Goal: Information Seeking & Learning: Find contact information

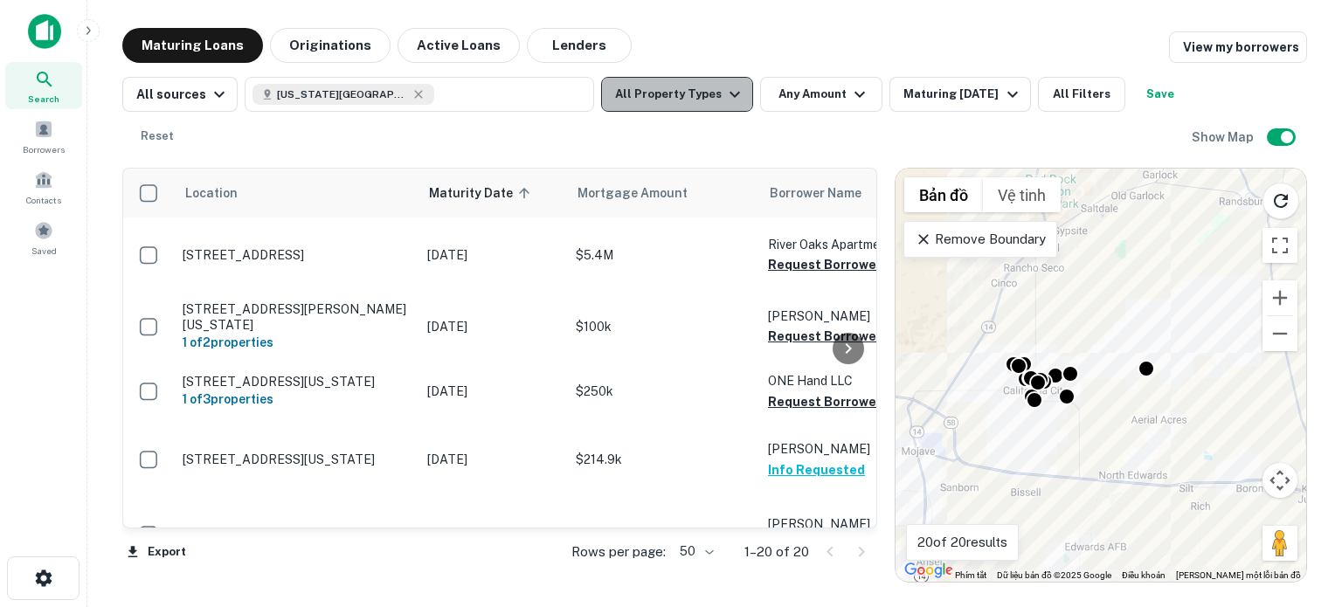
click at [724, 96] on icon "button" at bounding box center [734, 94] width 21 height 21
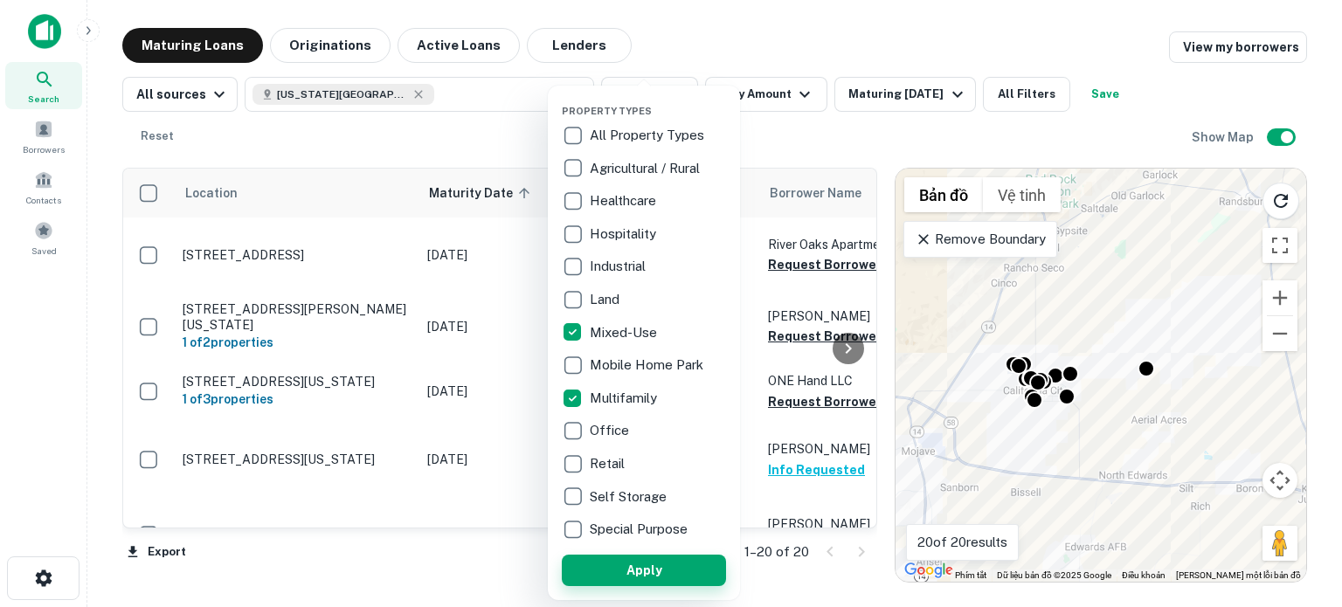
click at [648, 569] on button "Apply" at bounding box center [644, 570] width 164 height 31
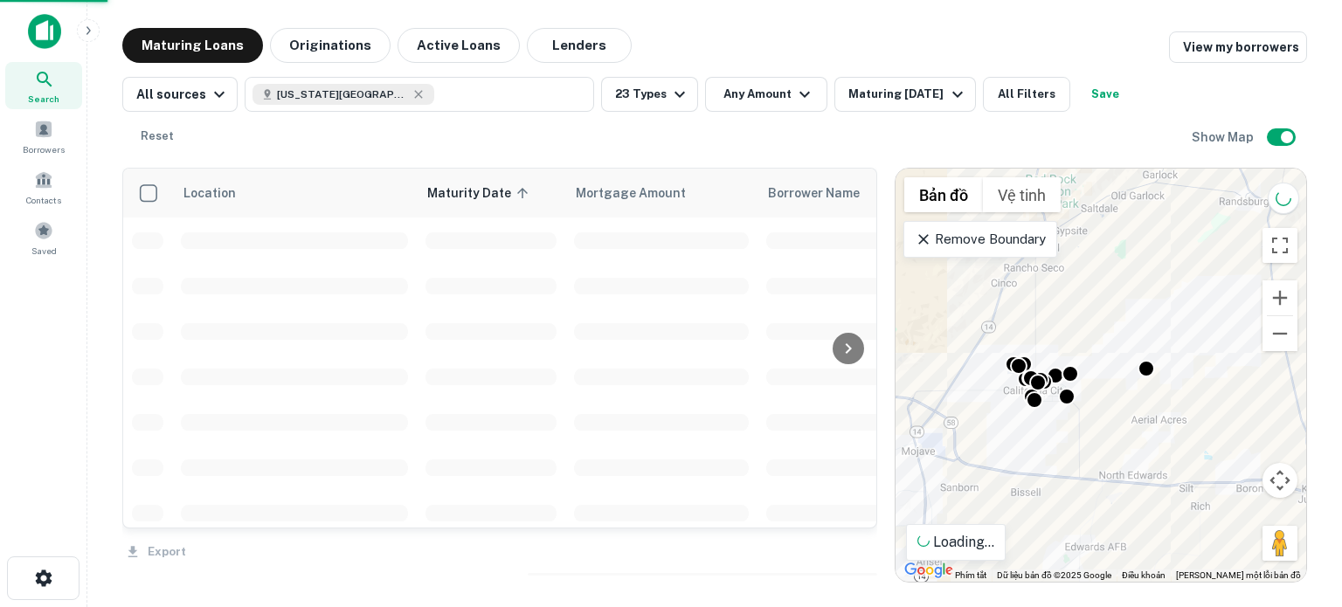
click at [796, 93] on div at bounding box center [671, 303] width 1342 height 607
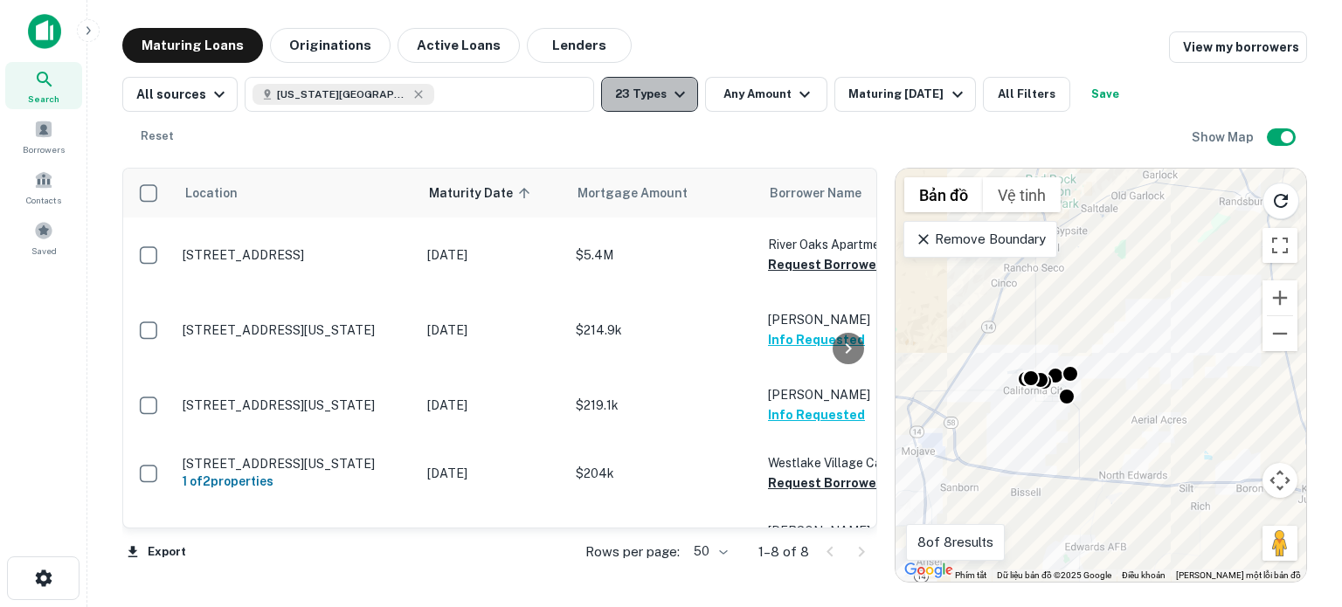
click at [674, 93] on icon "button" at bounding box center [679, 94] width 21 height 21
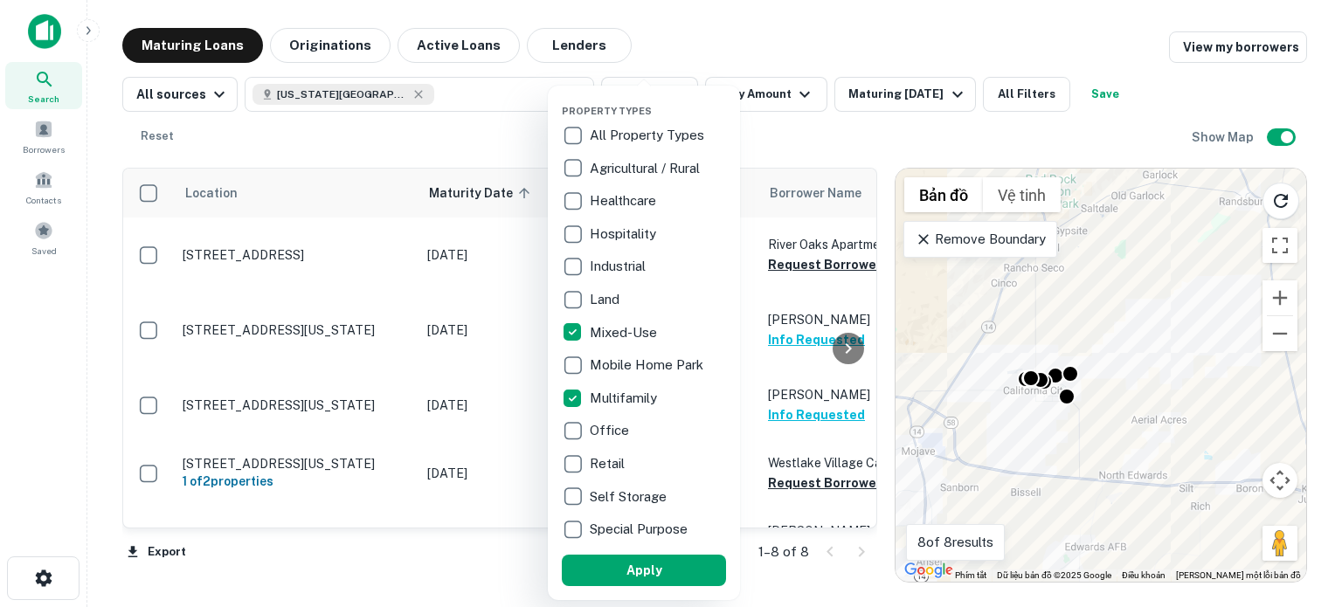
click at [777, 93] on div at bounding box center [671, 303] width 1342 height 607
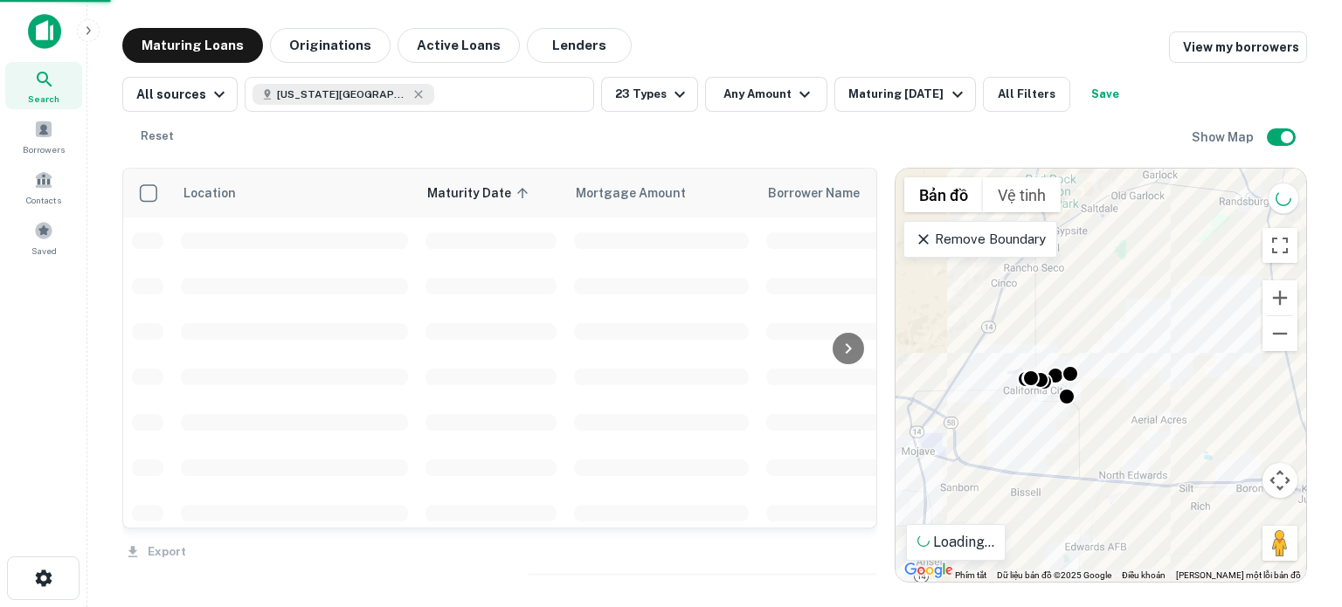
click at [793, 93] on div "Property Types All Property Types Agricultural / Rural Healthcare Hospitality I…" at bounding box center [671, 303] width 1342 height 607
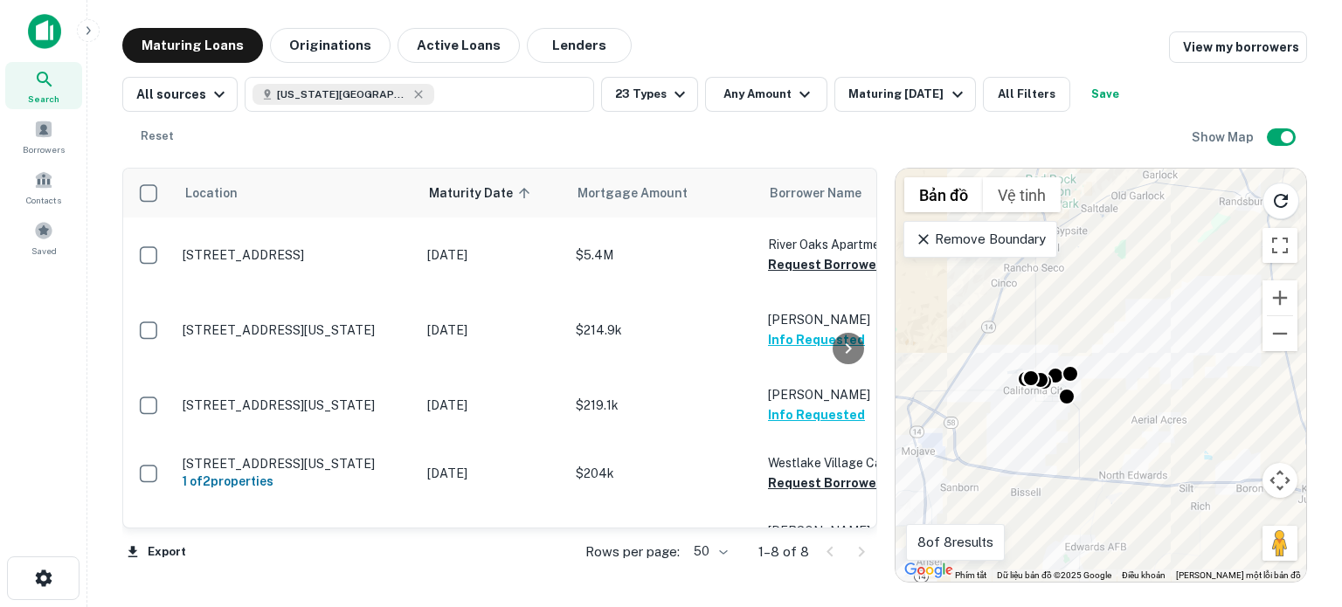
click at [794, 93] on icon "button" at bounding box center [804, 94] width 21 height 21
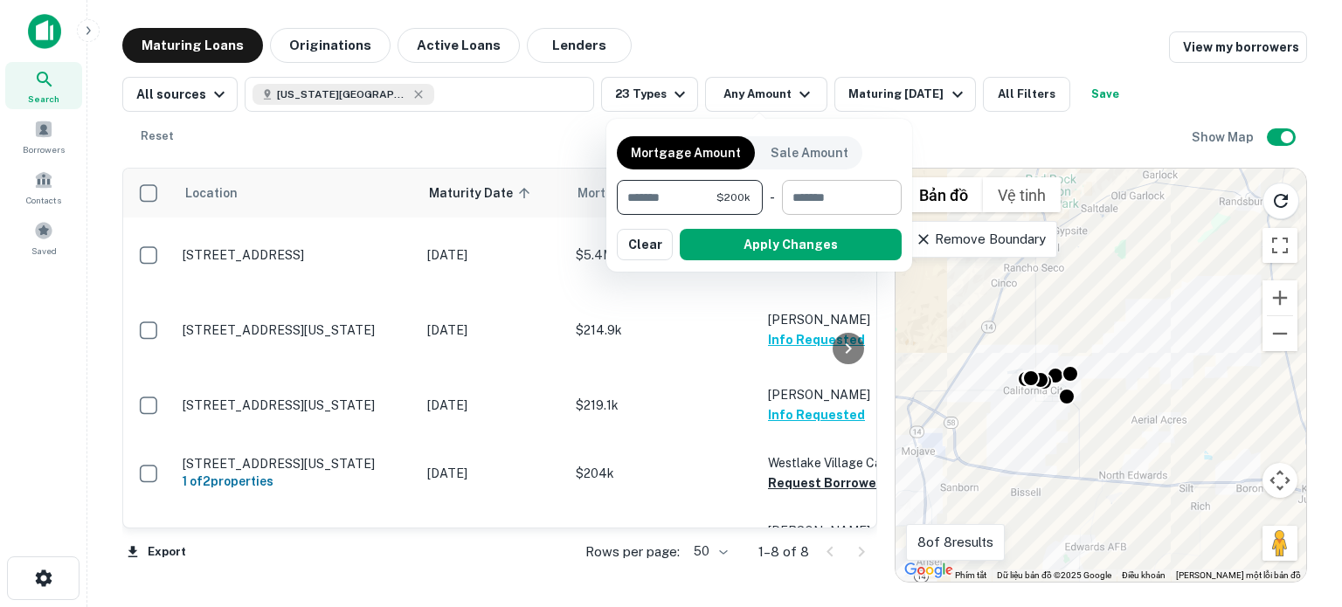
type input "******"
click at [818, 195] on input "number" at bounding box center [835, 197] width 107 height 35
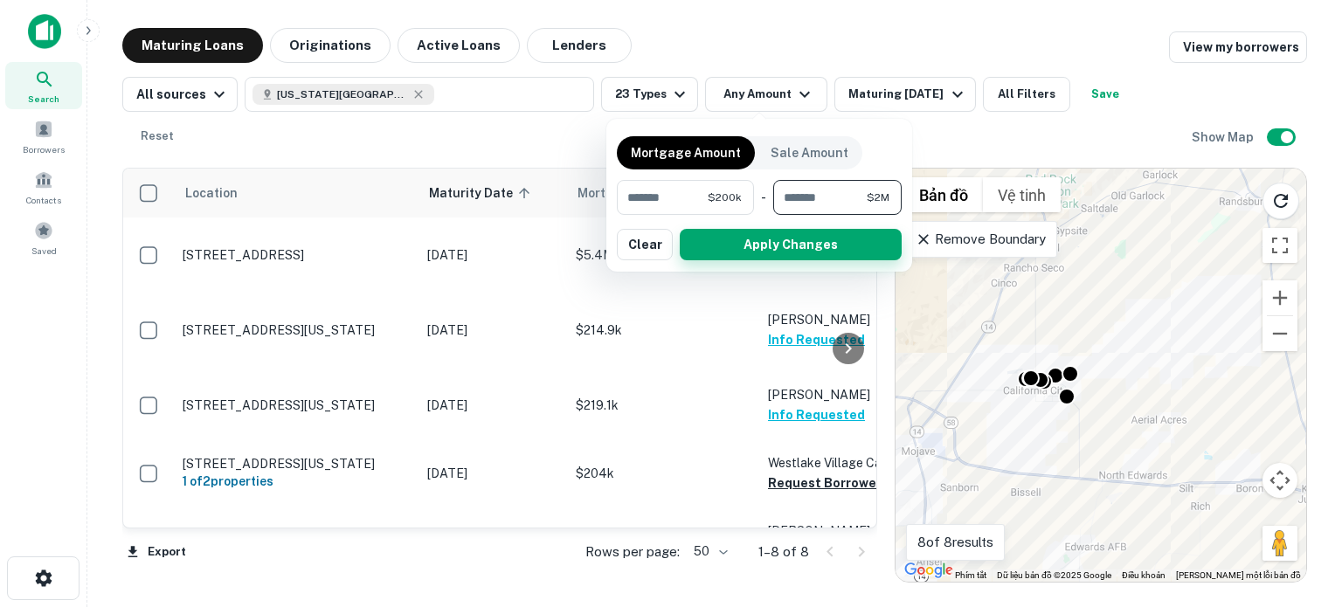
type input "*******"
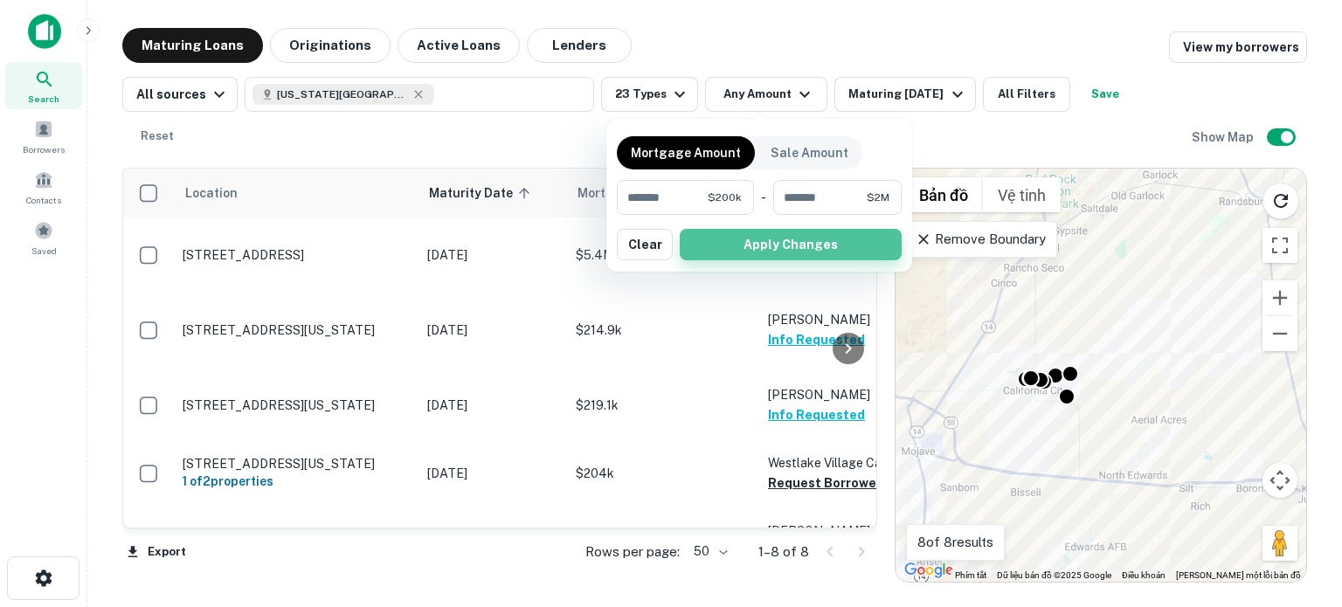
click at [833, 246] on button "Apply Changes" at bounding box center [791, 244] width 222 height 31
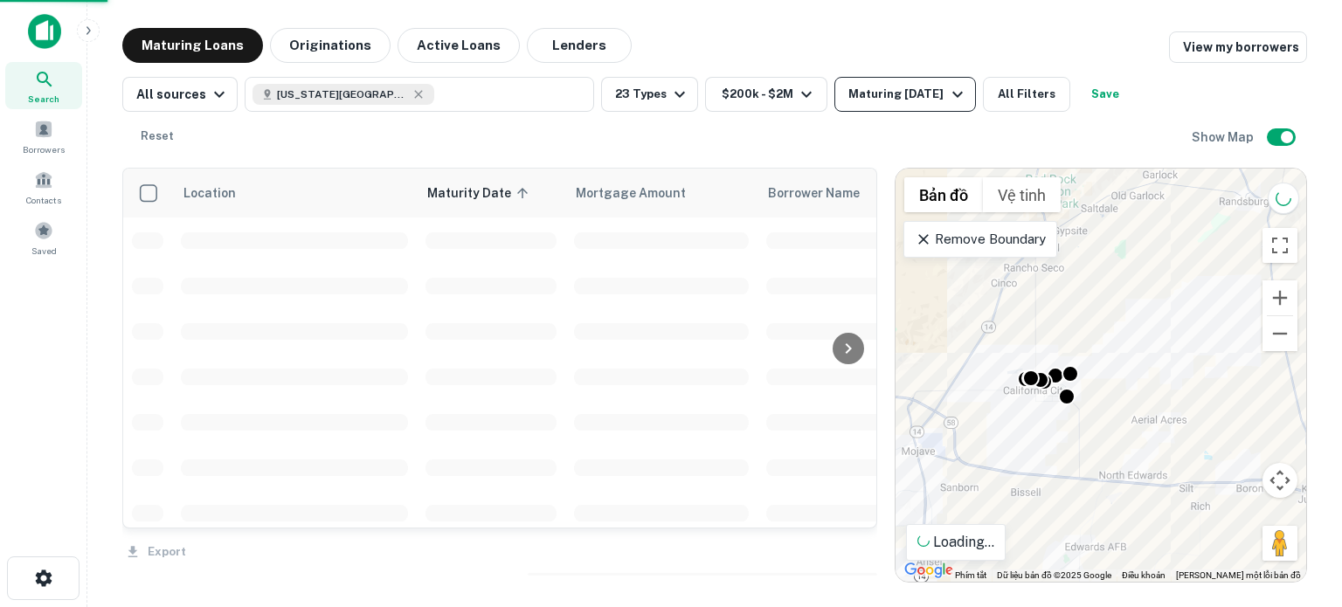
click at [947, 93] on icon "button" at bounding box center [957, 94] width 21 height 21
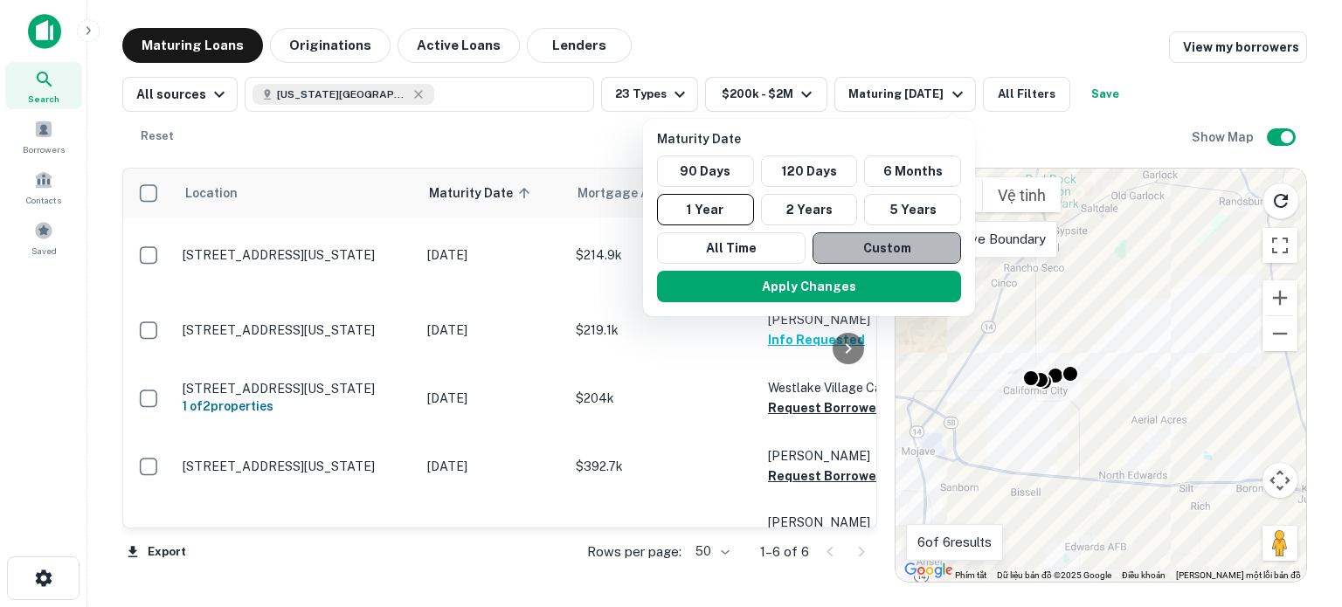
click at [858, 252] on button "Custom" at bounding box center [887, 247] width 149 height 31
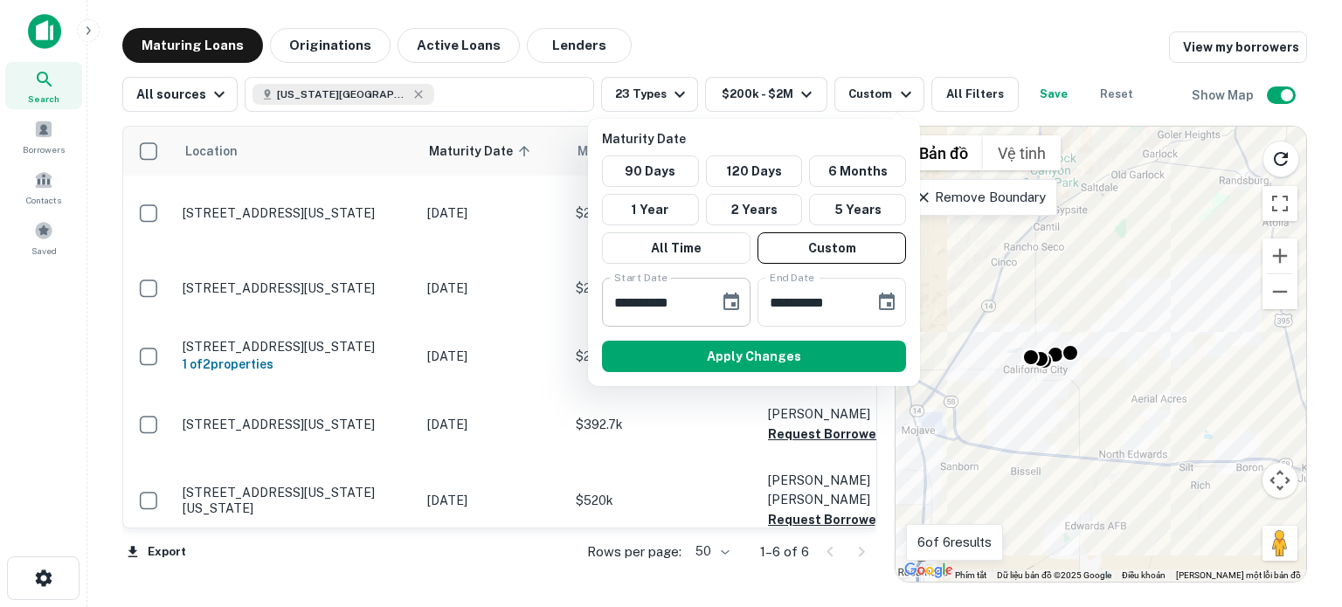
click at [732, 299] on icon "Choose date, selected date is Sep 24, 2025" at bounding box center [731, 302] width 21 height 21
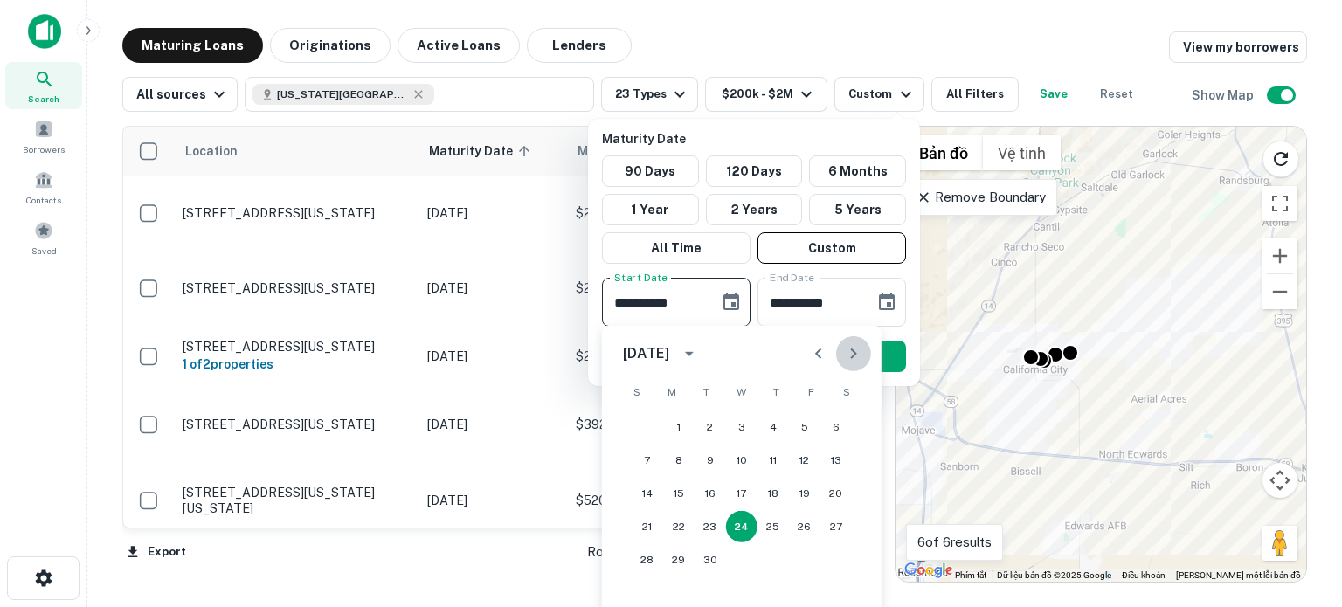
click at [853, 358] on icon "Next month" at bounding box center [853, 353] width 21 height 21
click at [680, 432] on button "1" at bounding box center [678, 426] width 31 height 31
type input "**********"
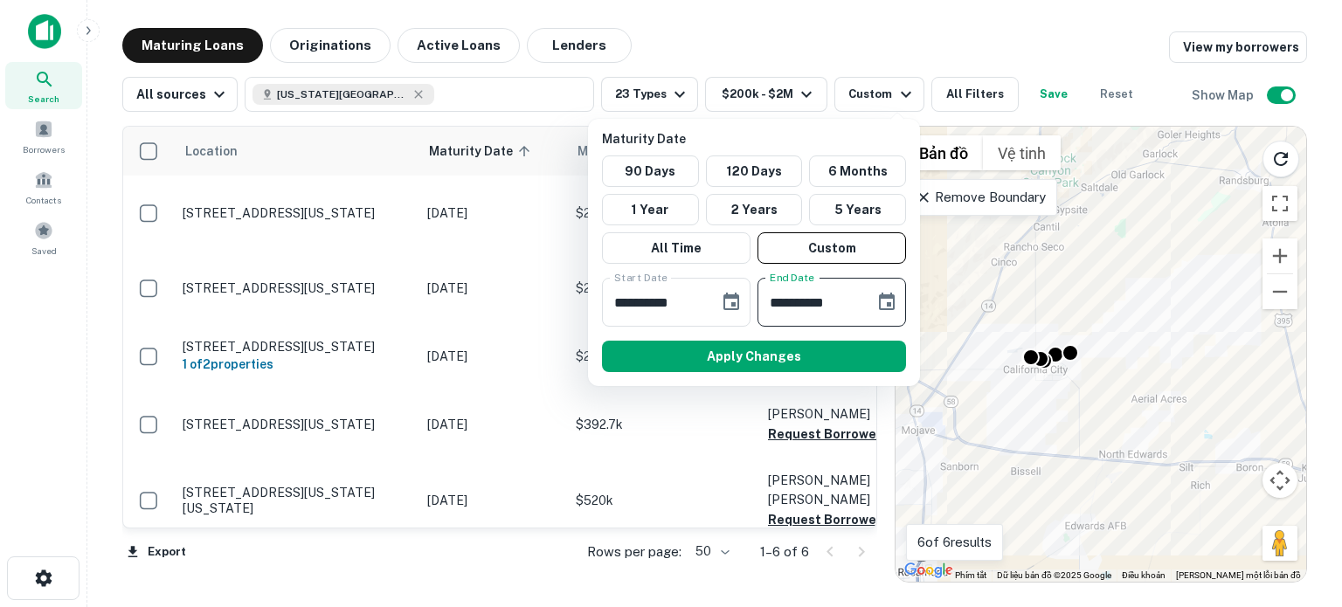
click at [851, 301] on input "**********" at bounding box center [809, 302] width 105 height 49
click at [881, 303] on icon "Choose date, selected date is Mar 23, 2026" at bounding box center [887, 301] width 16 height 17
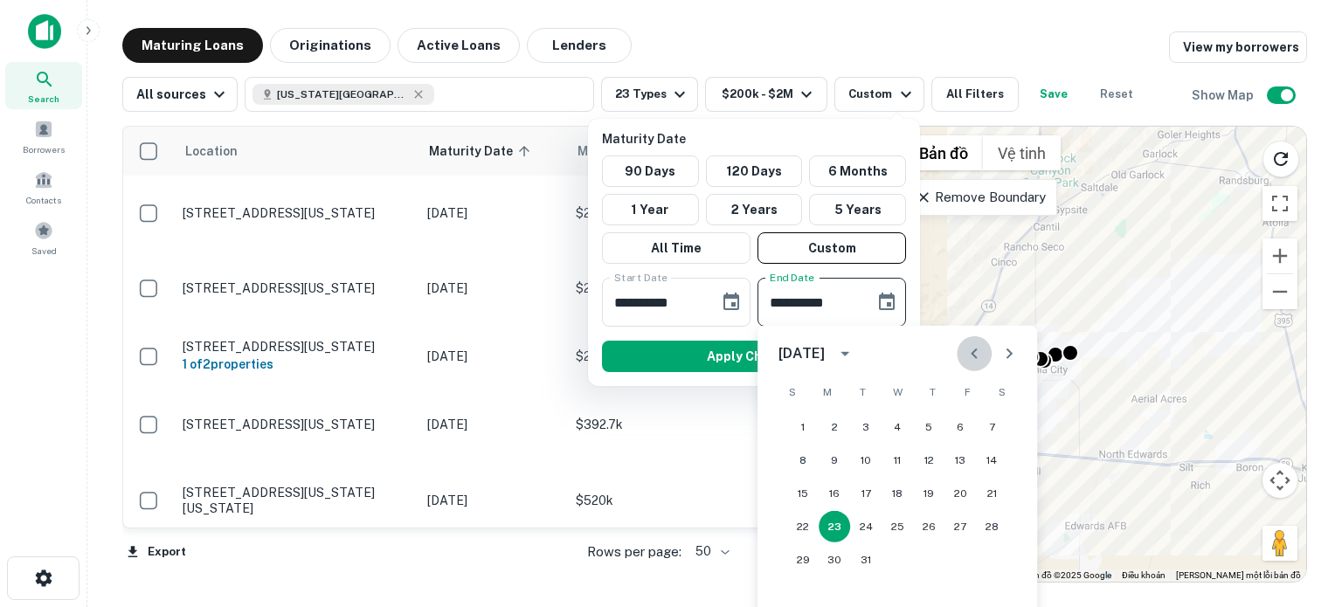
click at [976, 361] on icon "Previous month" at bounding box center [974, 353] width 21 height 21
click at [898, 557] on button "31" at bounding box center [897, 559] width 31 height 31
type input "**********"
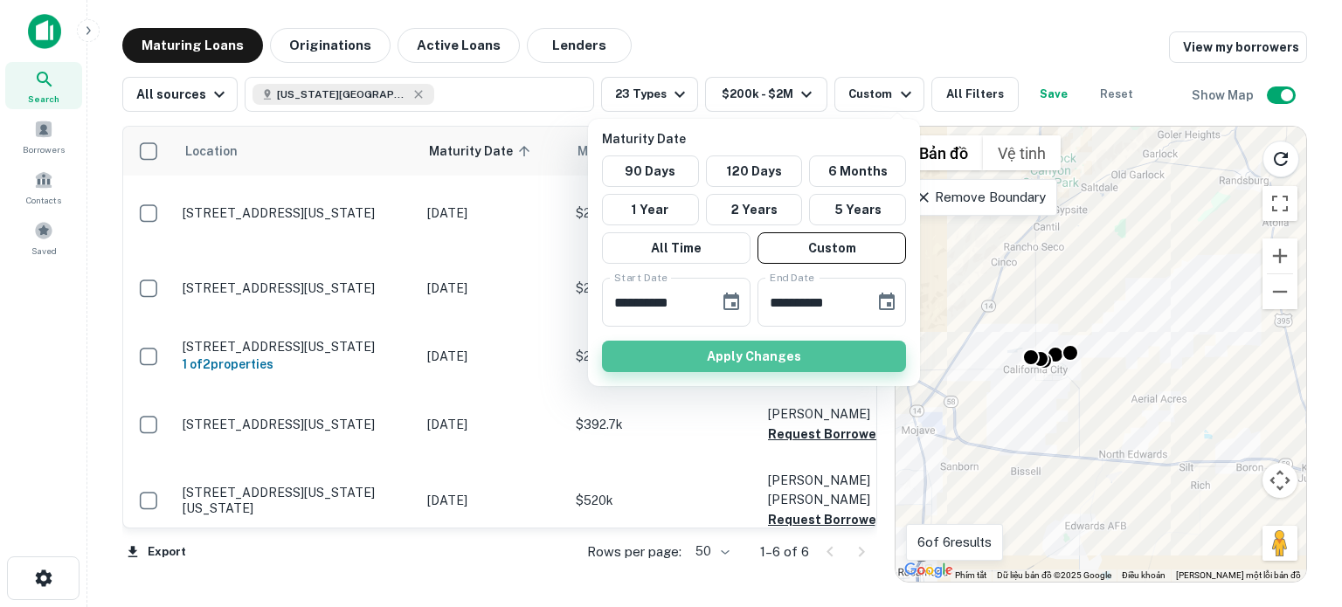
click at [776, 356] on button "Apply Changes" at bounding box center [754, 356] width 304 height 31
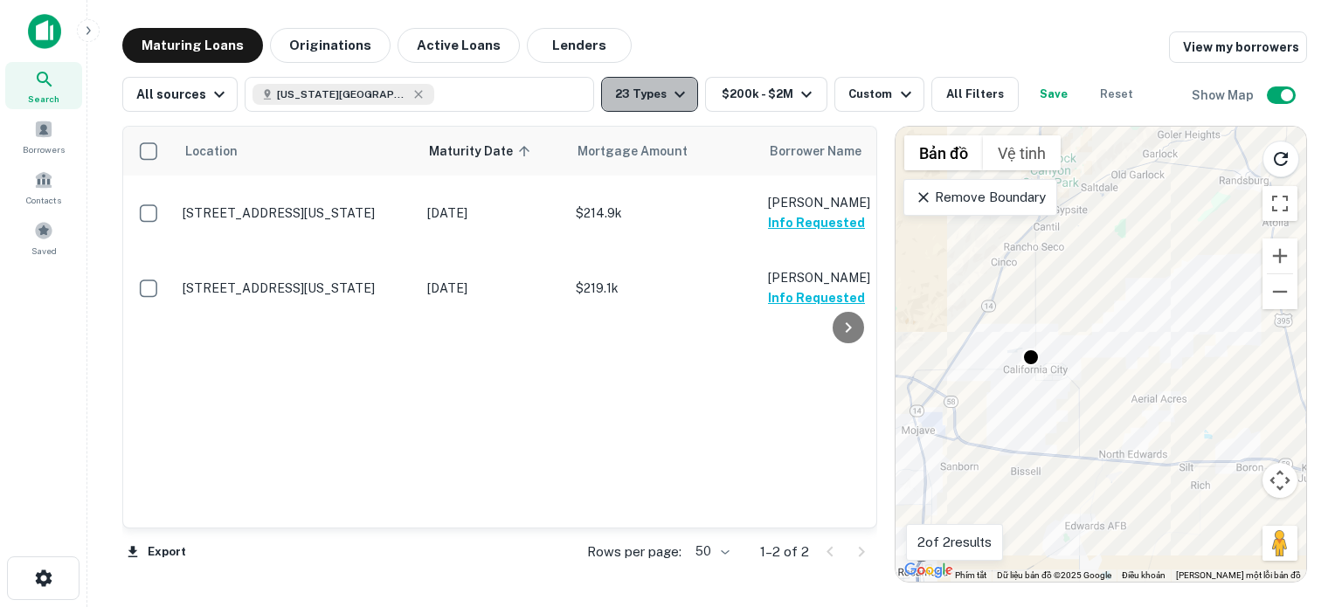
click at [667, 106] on button "23 Types" at bounding box center [649, 94] width 97 height 35
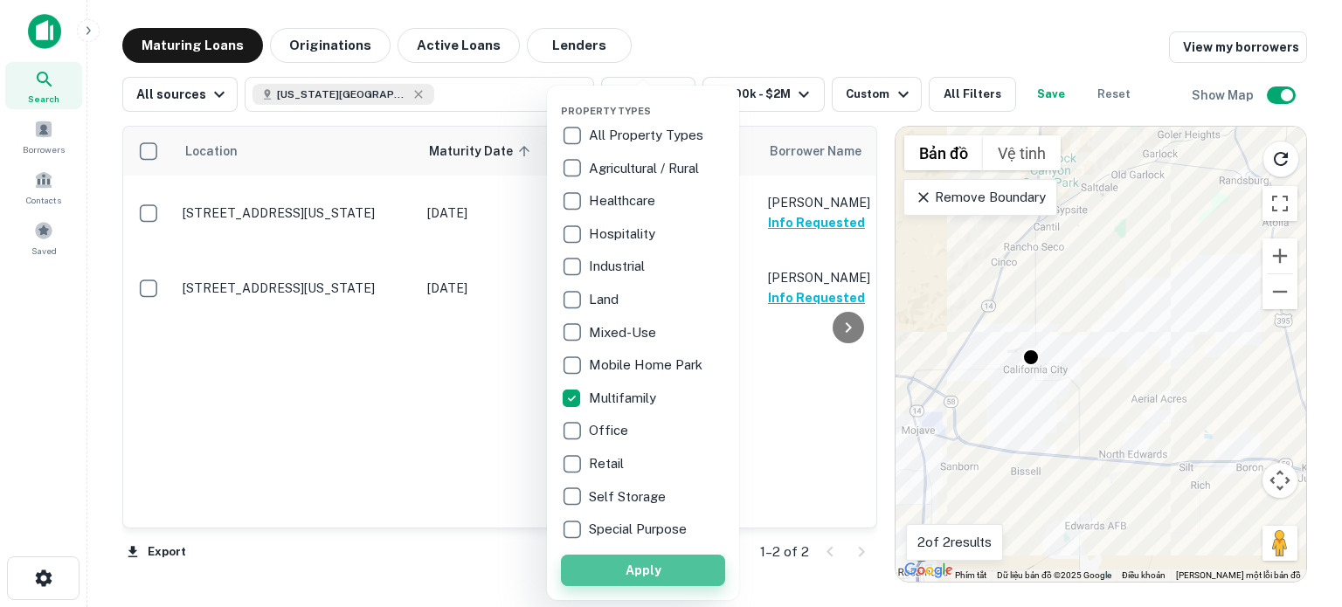
click at [650, 569] on button "Apply" at bounding box center [643, 570] width 164 height 31
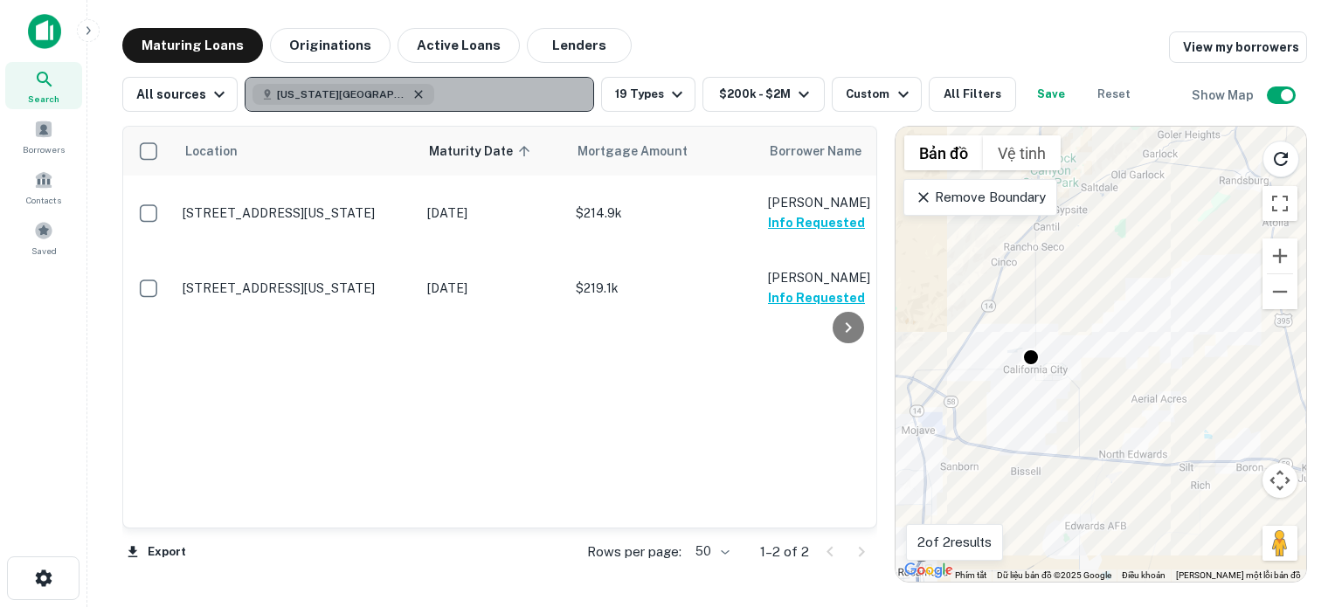
click at [417, 97] on icon "button" at bounding box center [418, 94] width 14 height 14
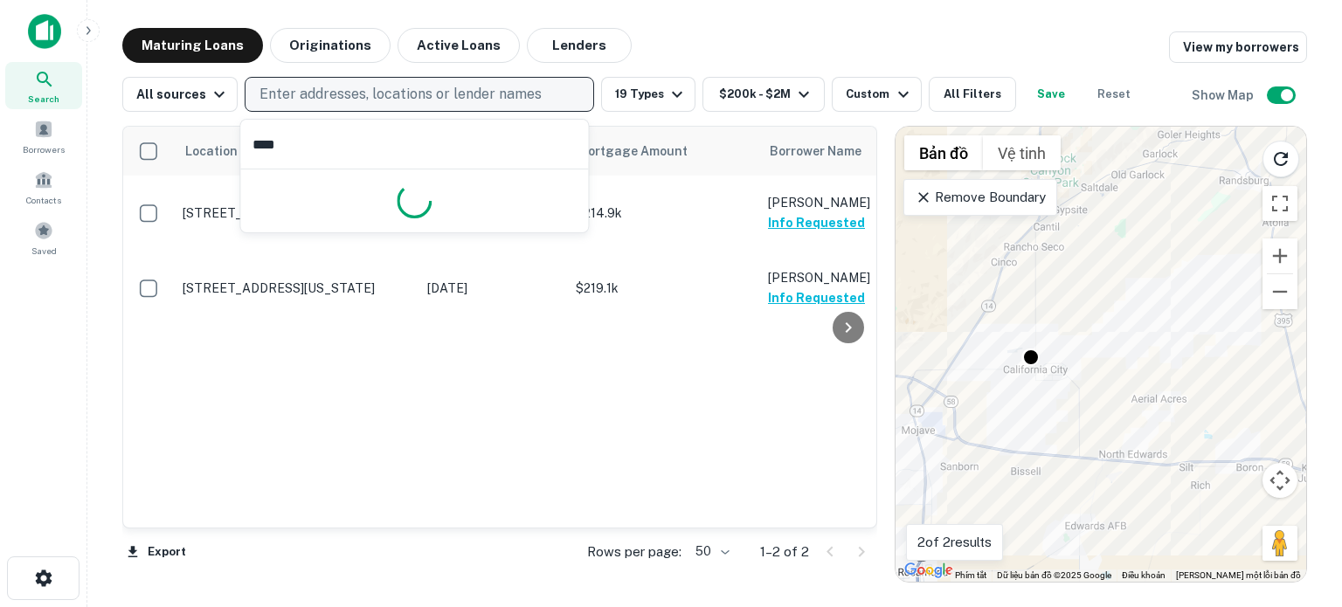
type input "*****"
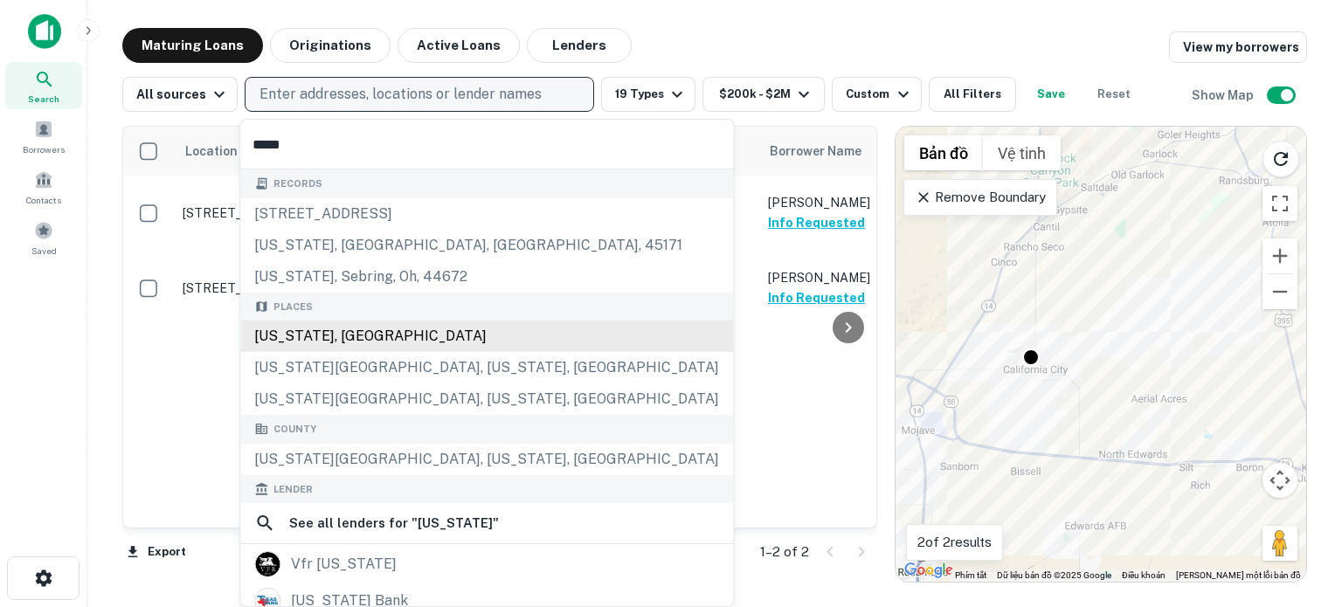
click at [323, 337] on div "[US_STATE], [GEOGRAPHIC_DATA]" at bounding box center [486, 336] width 493 height 31
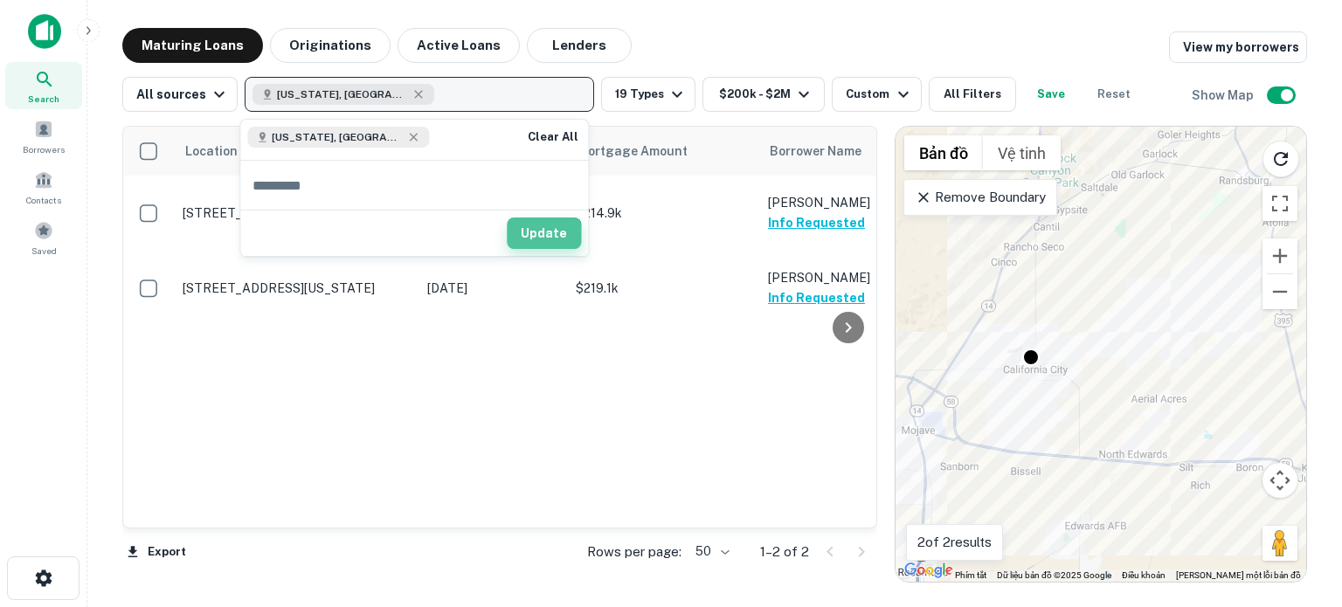
click at [534, 235] on button "Update" at bounding box center [544, 233] width 74 height 31
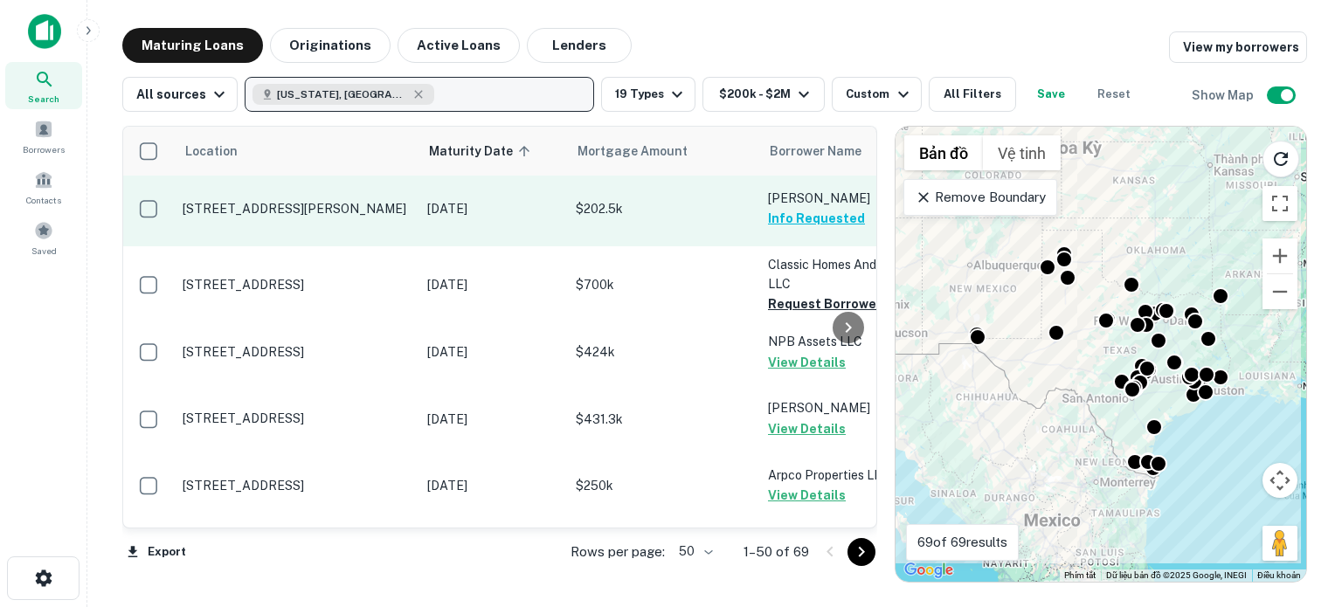
scroll to position [356, 0]
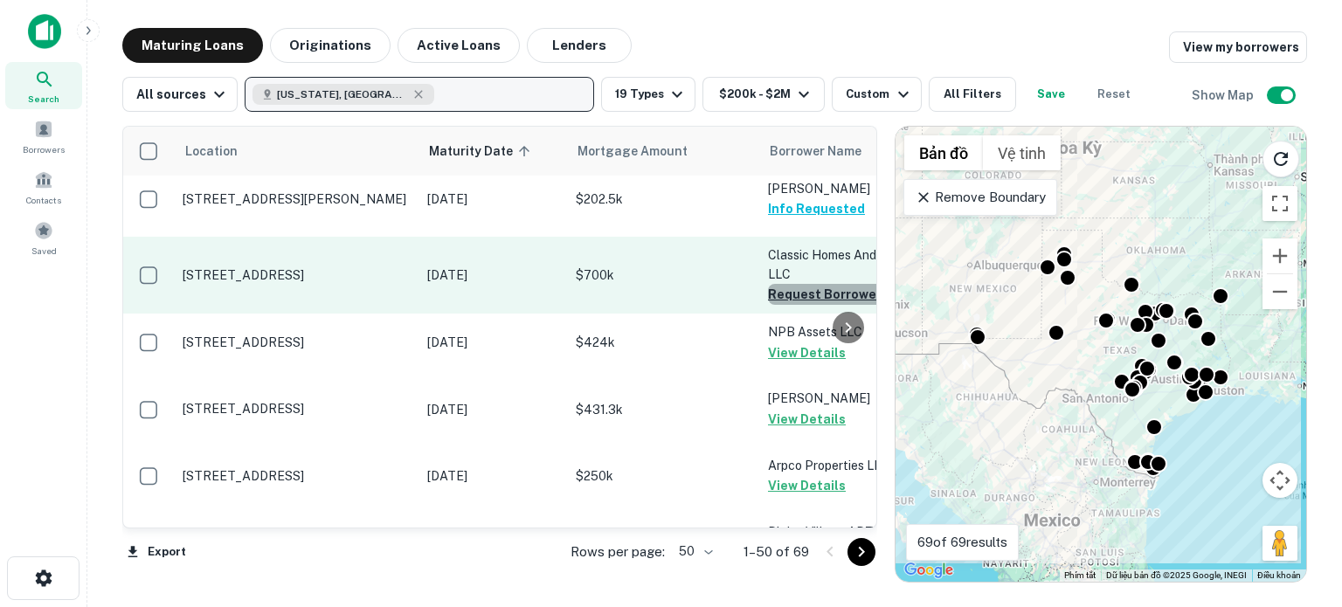
click at [804, 296] on button "Request Borrower Info" at bounding box center [839, 294] width 142 height 21
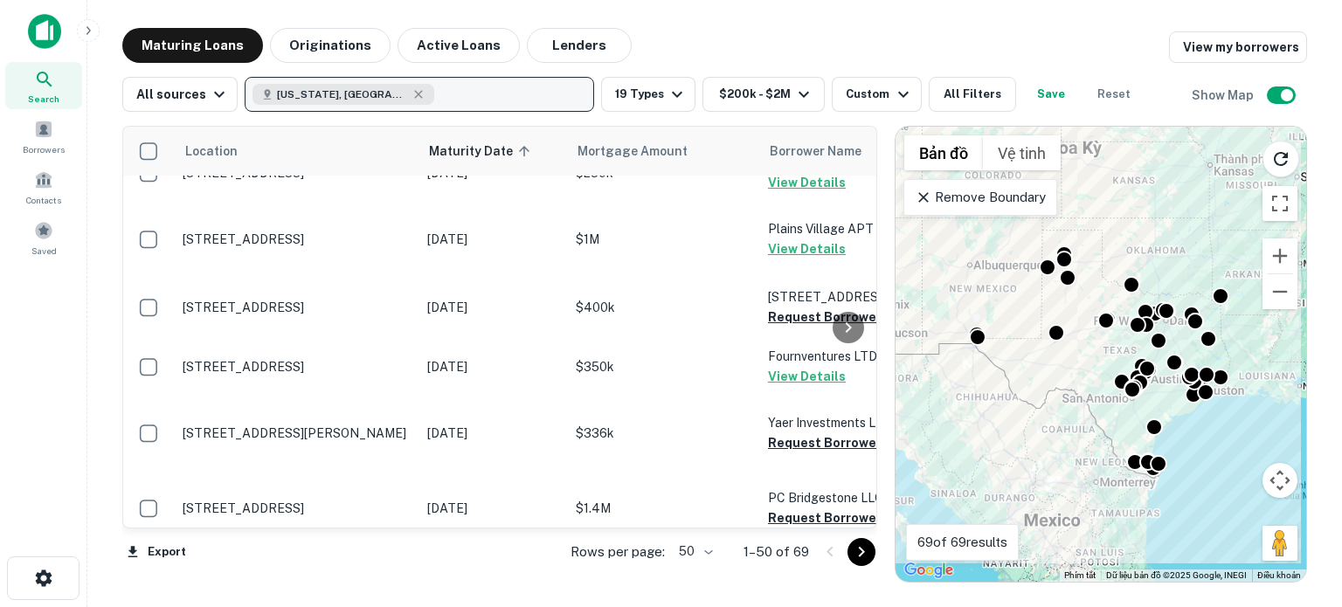
scroll to position [664, 0]
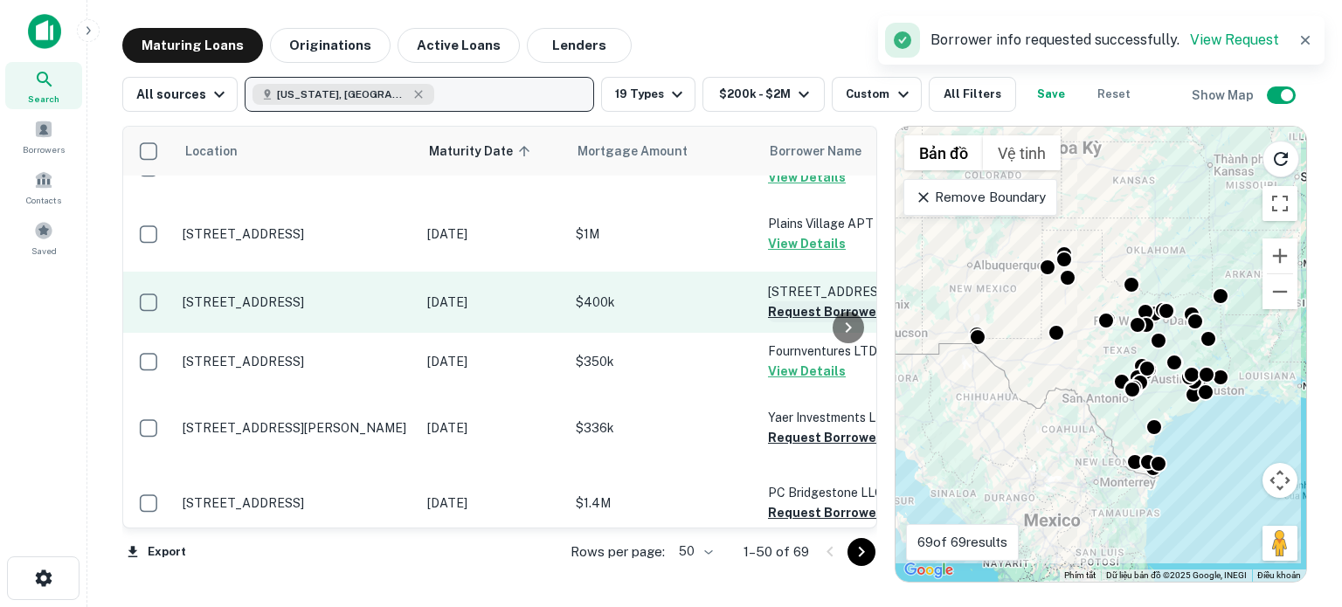
click at [783, 314] on button "Request Borrower Info" at bounding box center [839, 311] width 142 height 21
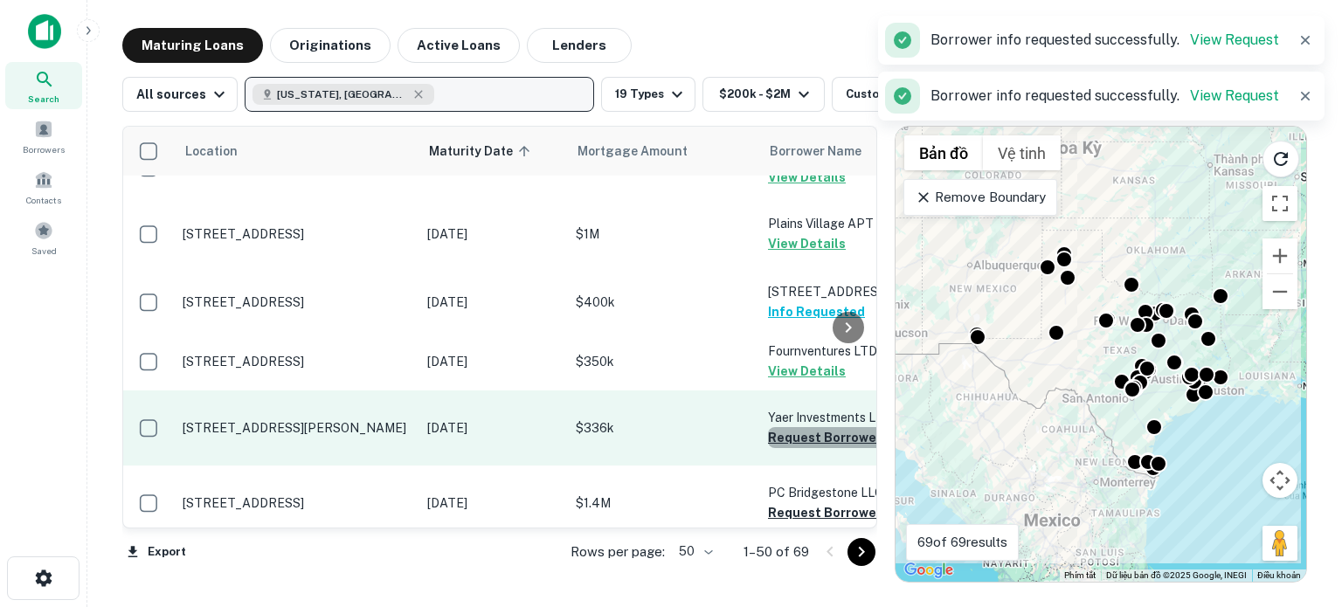
click at [793, 443] on button "Request Borrower Info" at bounding box center [839, 437] width 142 height 21
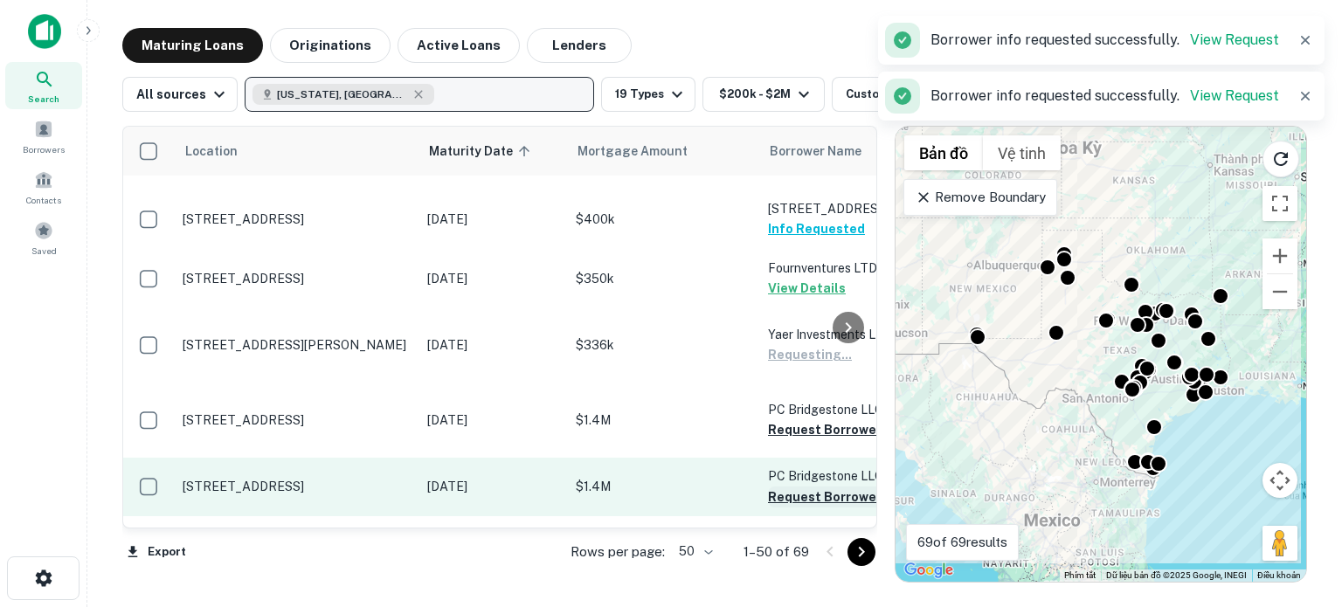
scroll to position [823, 0]
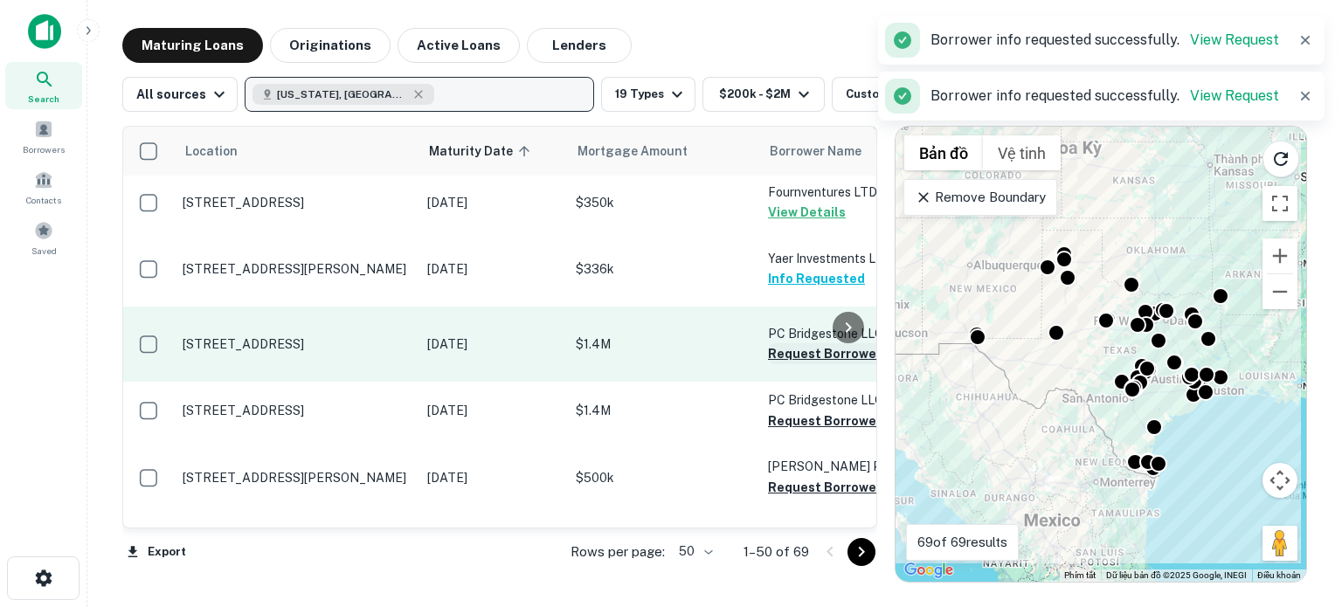
click at [793, 357] on button "Request Borrower Info" at bounding box center [839, 353] width 142 height 21
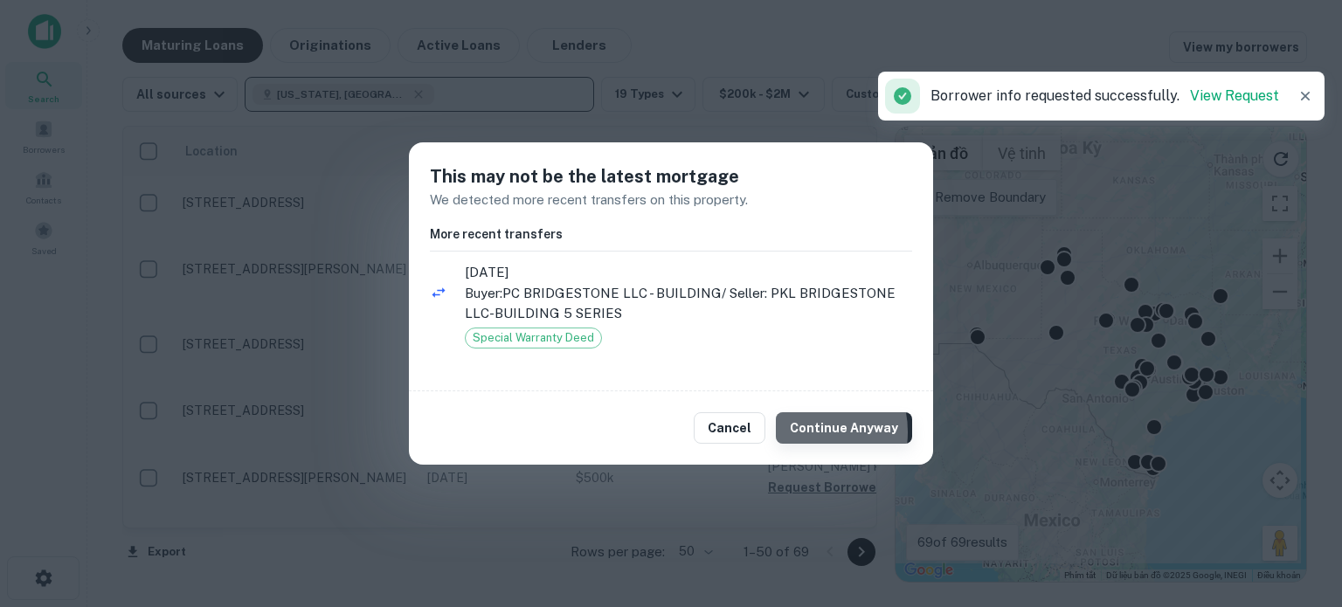
click at [811, 432] on button "Continue Anyway" at bounding box center [844, 427] width 136 height 31
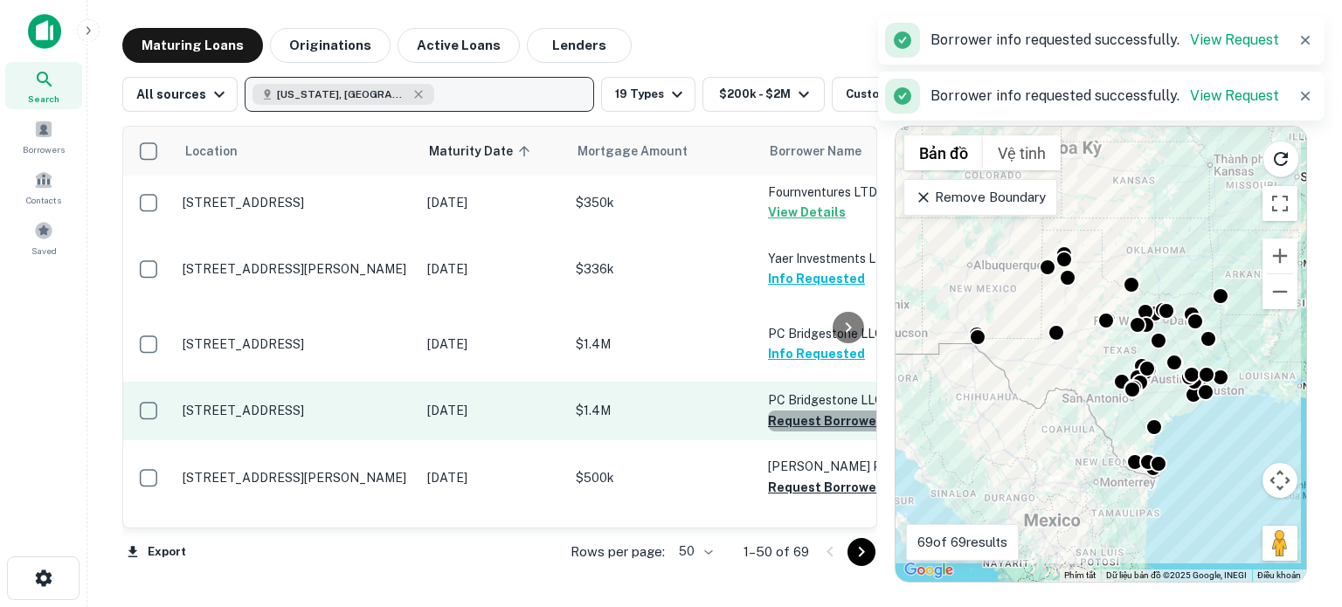
click at [807, 422] on button "Request Borrower Info" at bounding box center [839, 421] width 142 height 21
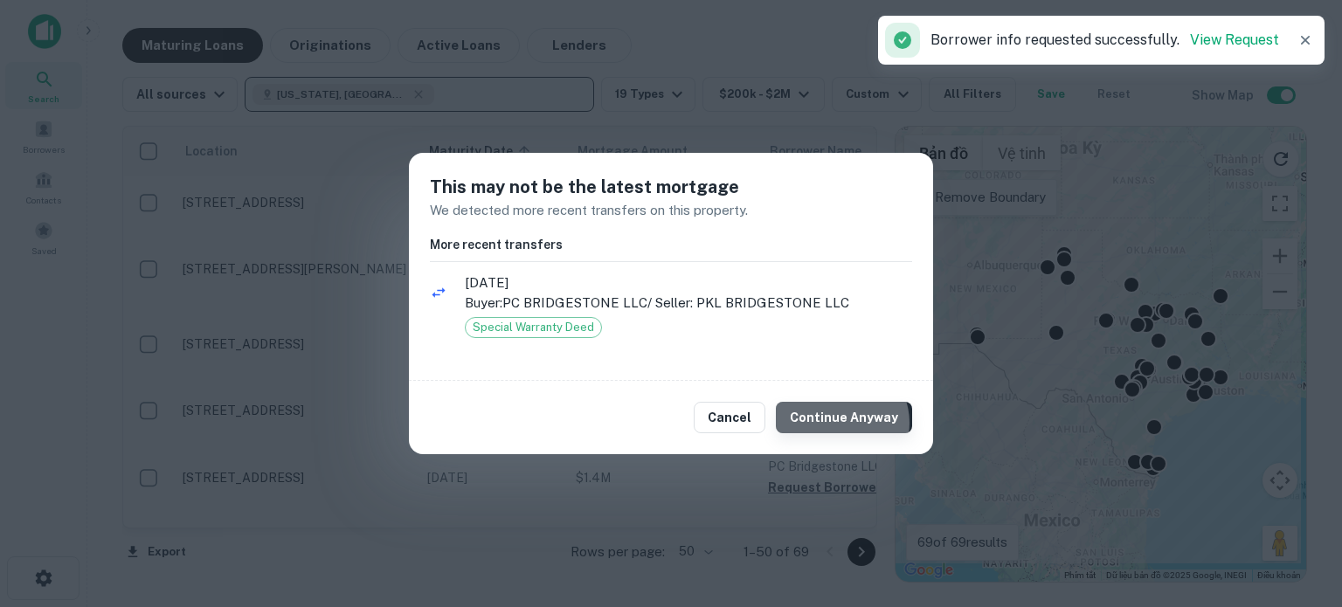
click at [846, 423] on button "Continue Anyway" at bounding box center [844, 417] width 136 height 31
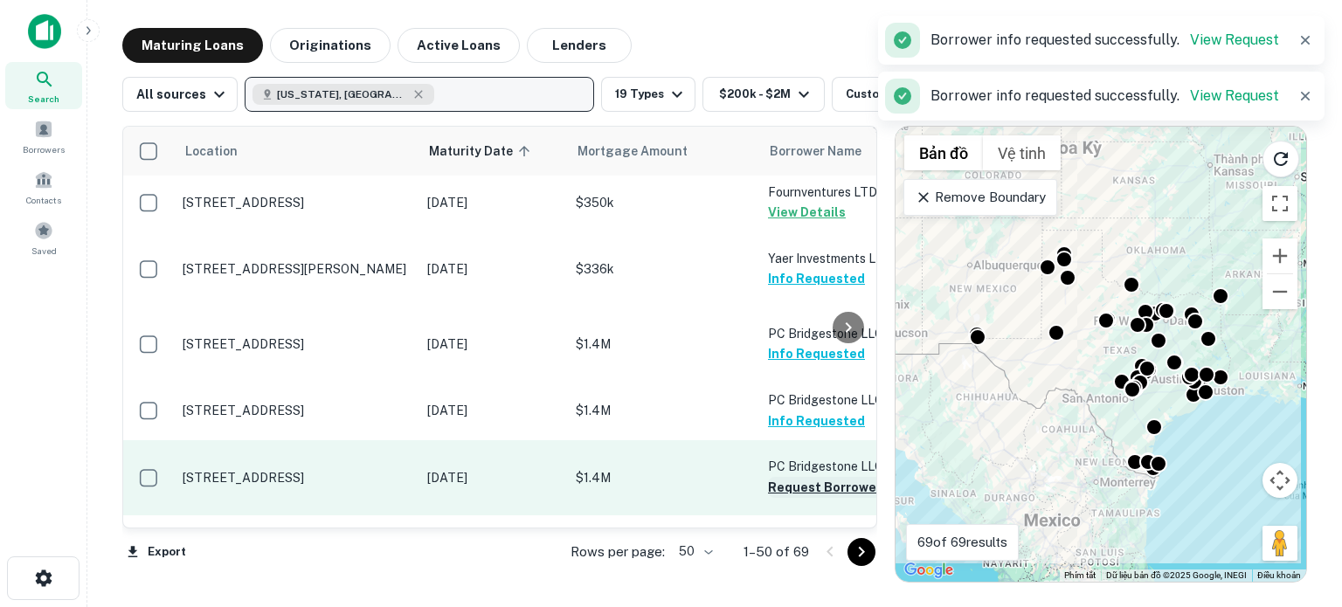
click at [806, 488] on button "Request Borrower Info" at bounding box center [839, 487] width 142 height 21
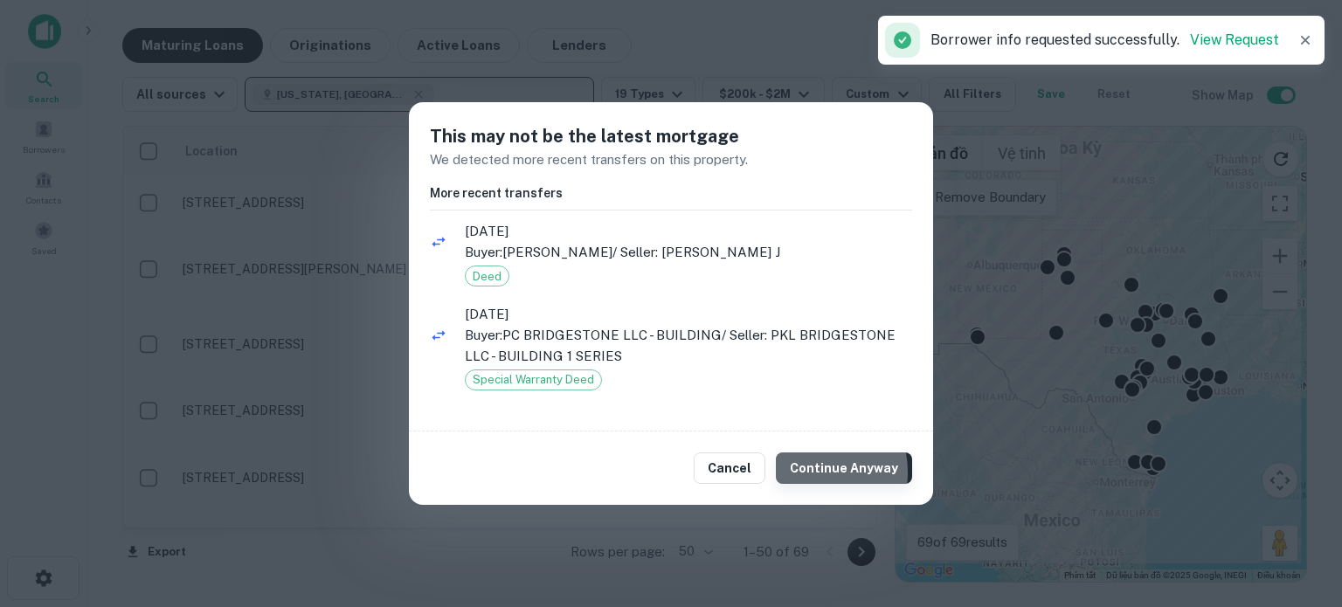
click at [813, 472] on button "Continue Anyway" at bounding box center [844, 468] width 136 height 31
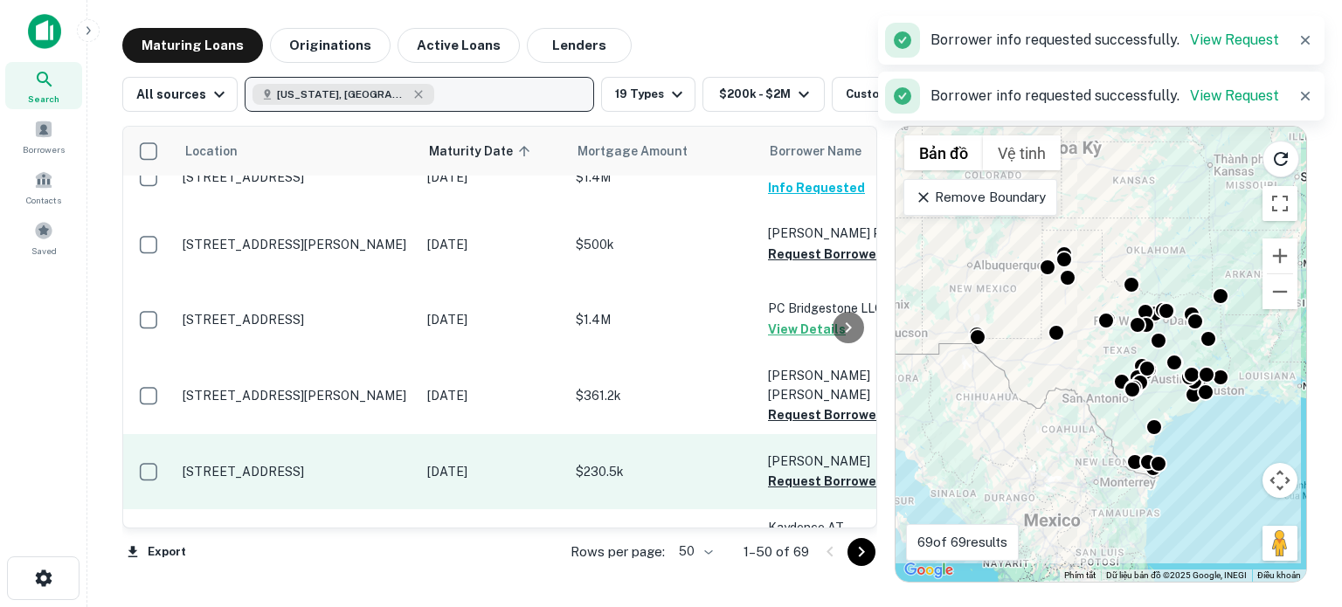
scroll to position [1150, 0]
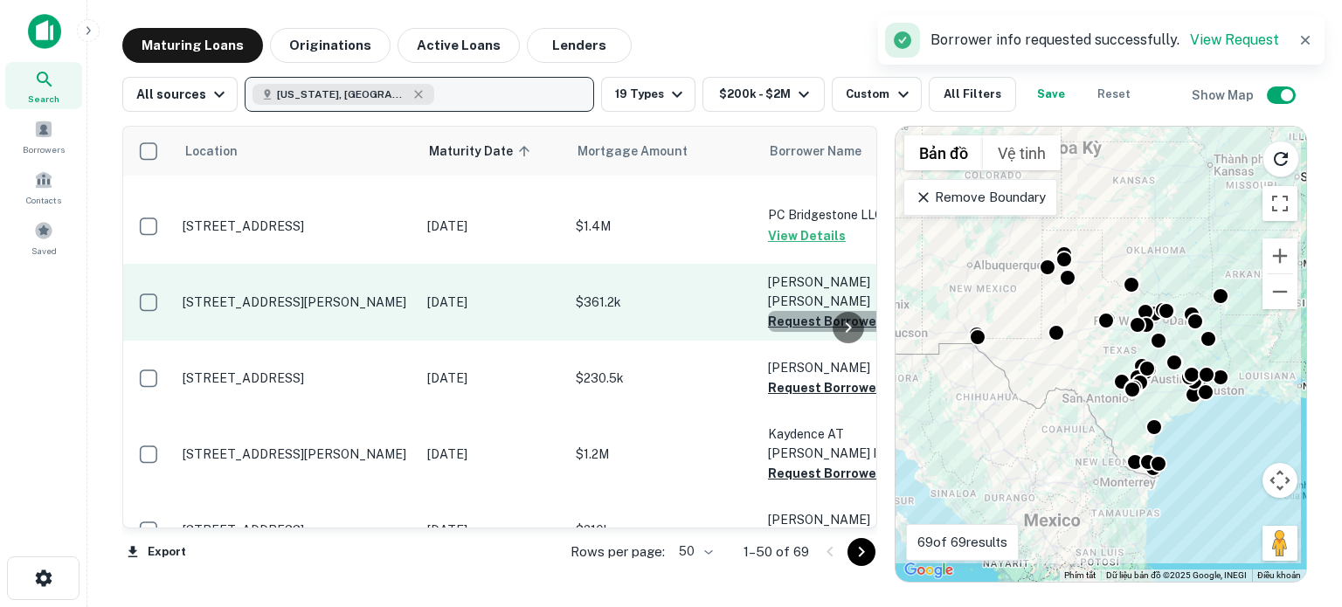
click at [799, 311] on button "Request Borrower Info" at bounding box center [839, 321] width 142 height 21
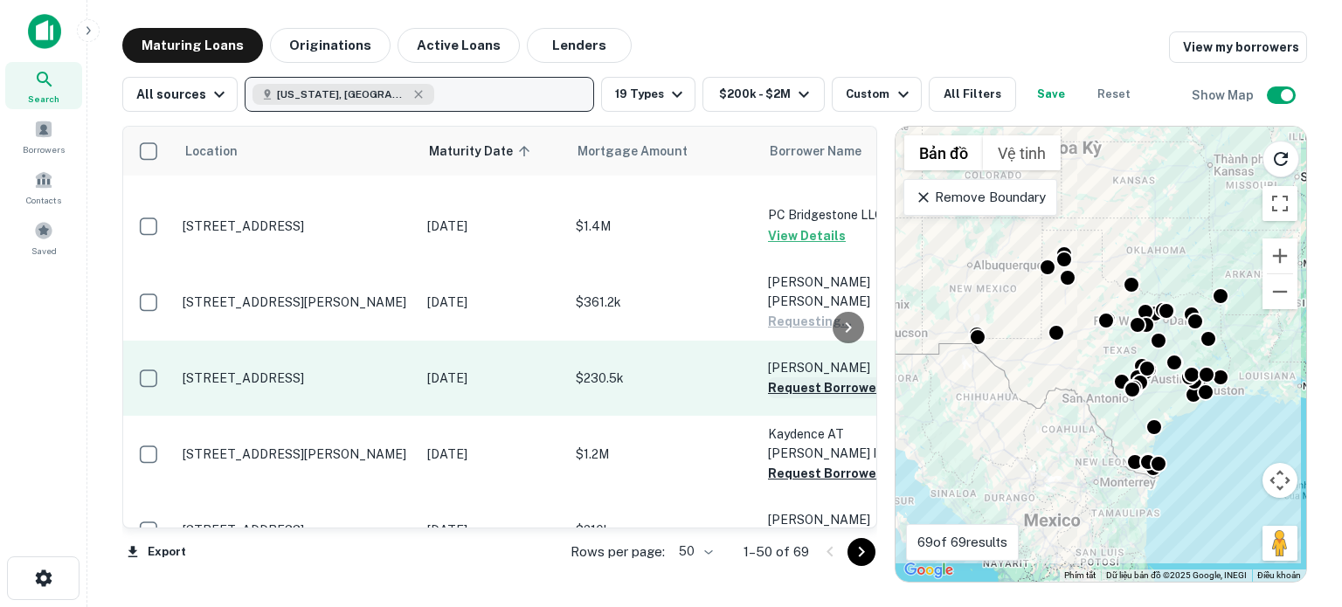
click at [792, 377] on button "Request Borrower Info" at bounding box center [839, 387] width 142 height 21
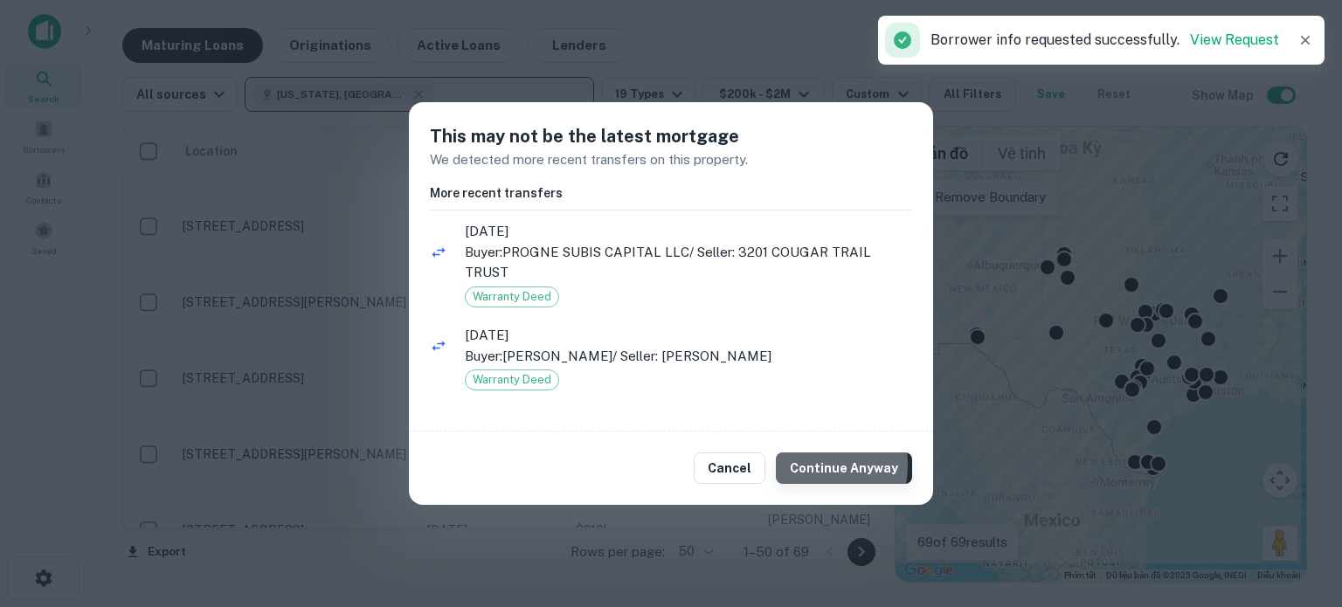
click at [813, 465] on button "Continue Anyway" at bounding box center [844, 468] width 136 height 31
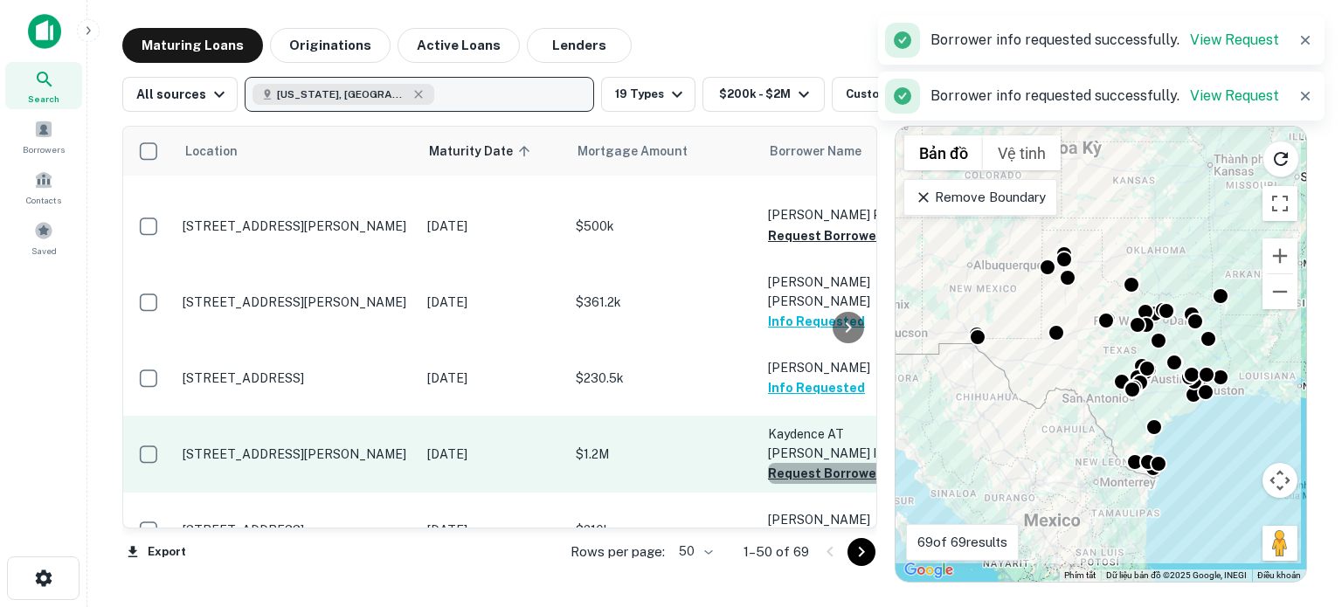
click at [804, 463] on button "Request Borrower Info" at bounding box center [839, 473] width 142 height 21
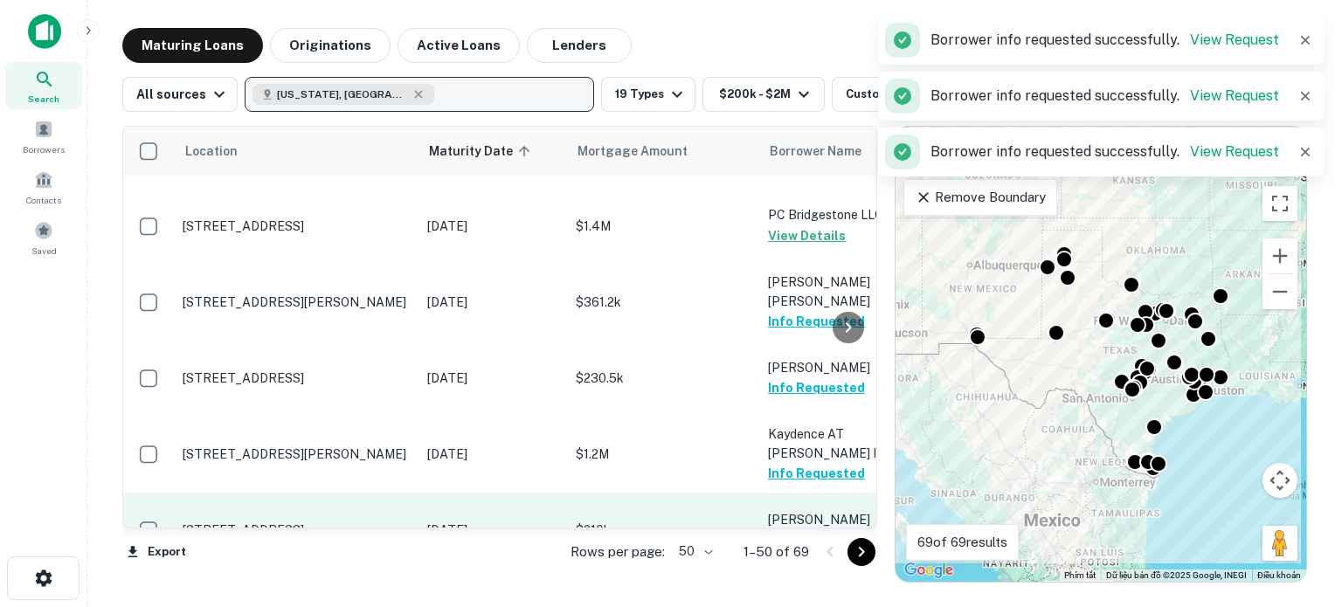
click at [800, 530] on button "Request Borrower Info" at bounding box center [839, 540] width 142 height 21
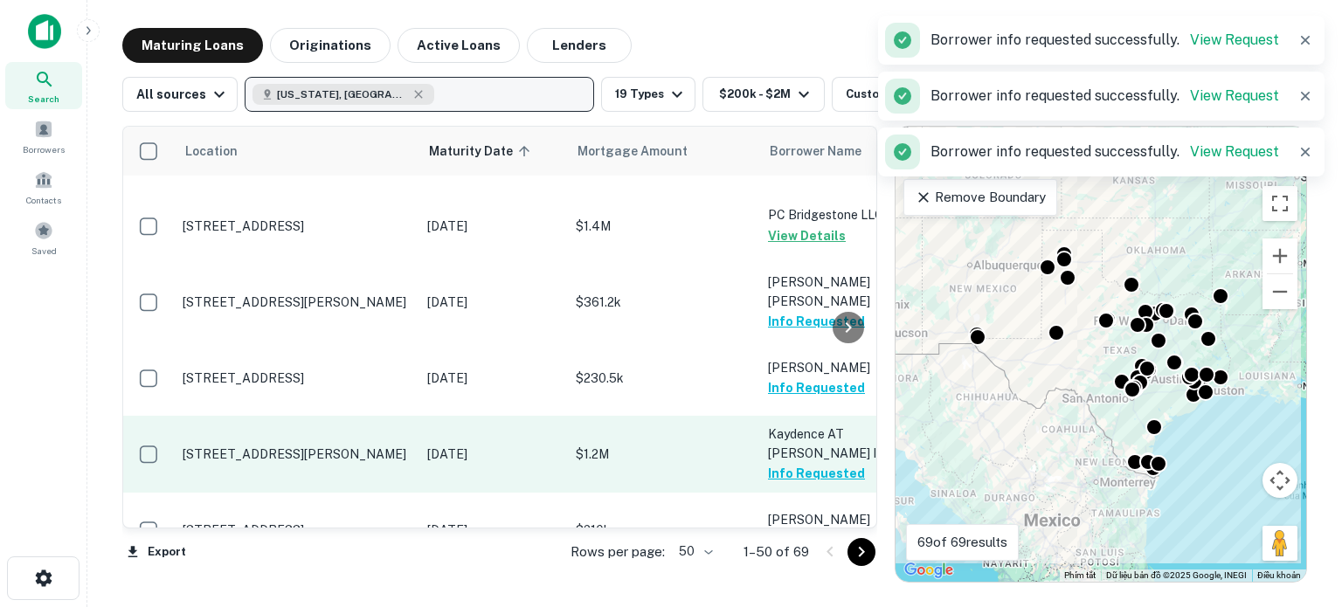
scroll to position [1471, 0]
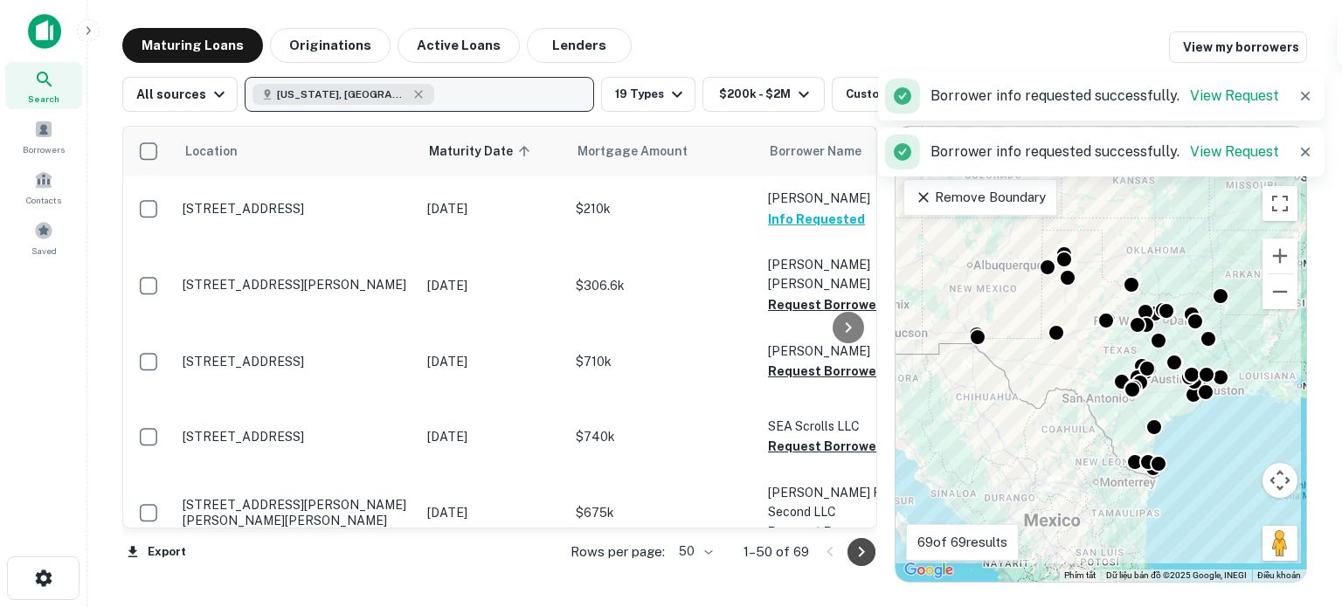
click at [854, 550] on icon "Go to next page" at bounding box center [861, 552] width 21 height 21
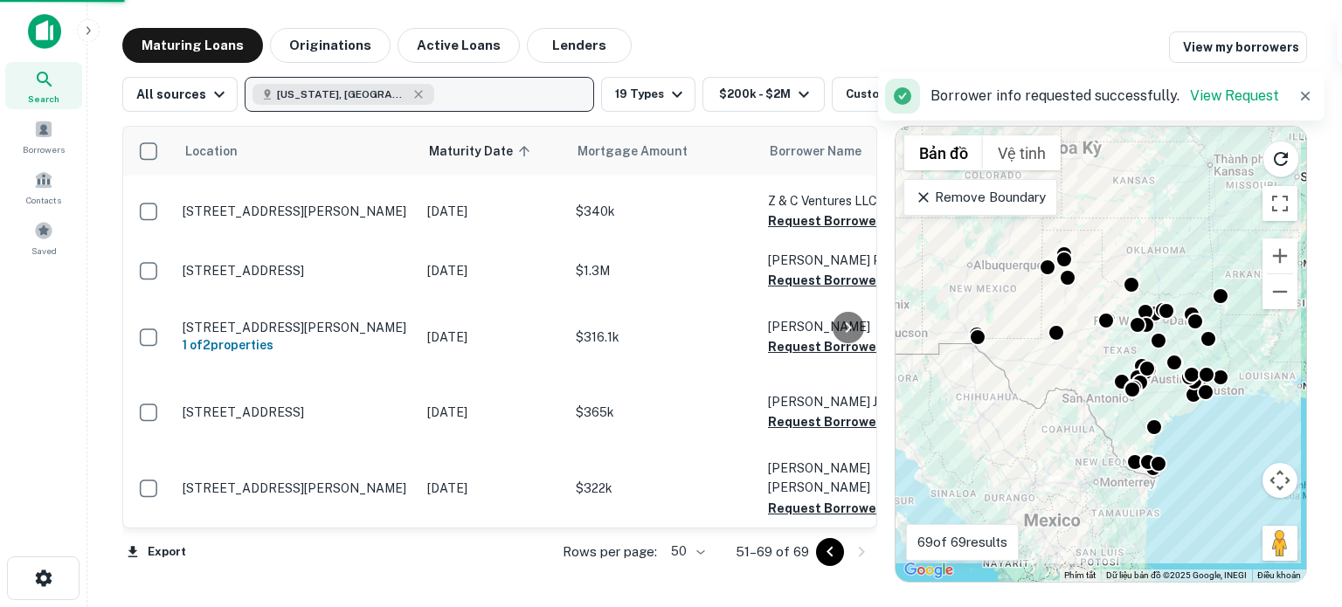
scroll to position [938, 0]
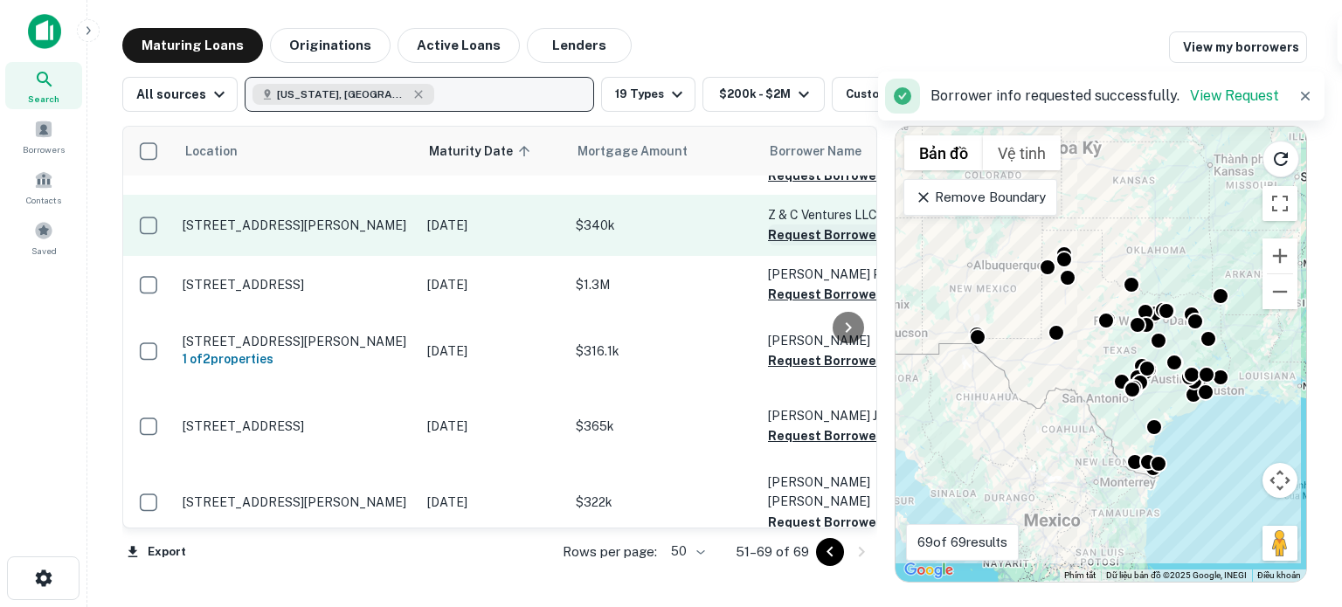
click at [799, 225] on button "Request Borrower Info" at bounding box center [839, 235] width 142 height 21
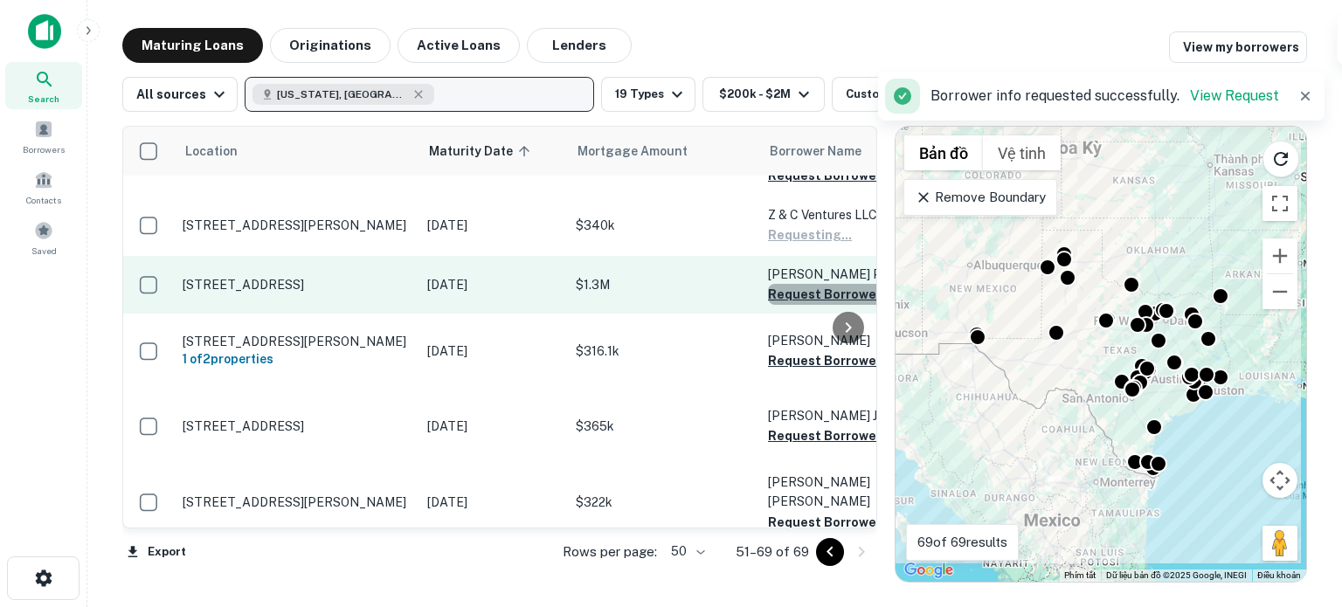
click at [793, 284] on button "Request Borrower Info" at bounding box center [839, 294] width 142 height 21
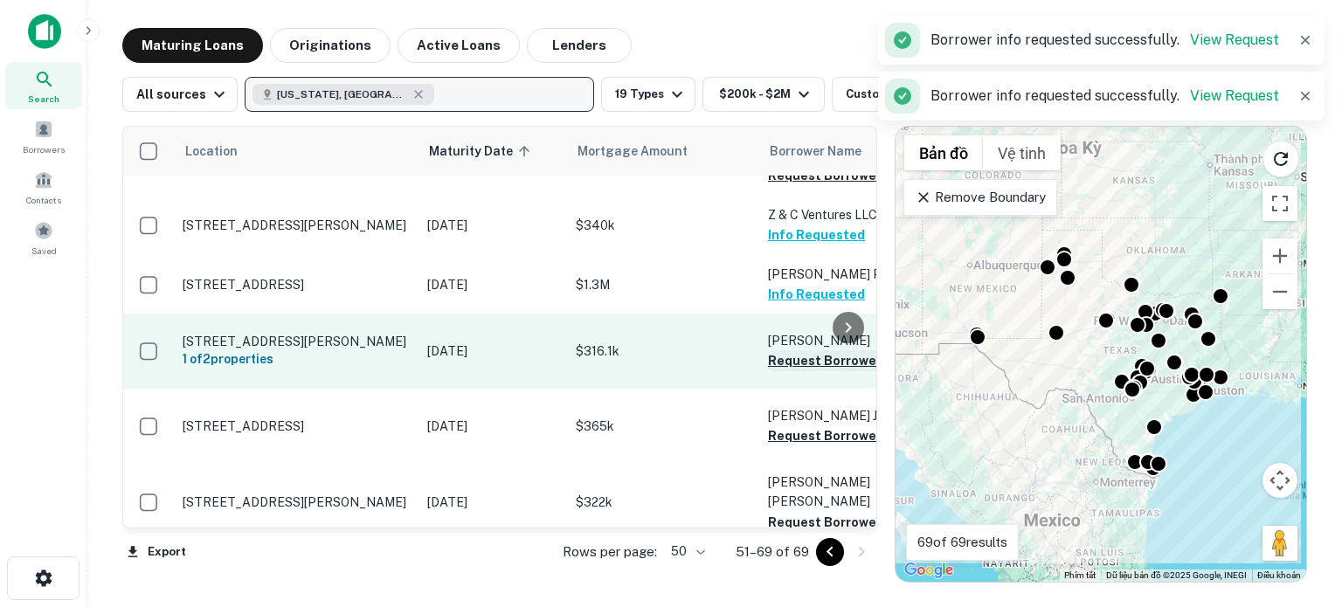
click at [785, 350] on button "Request Borrower Info" at bounding box center [839, 360] width 142 height 21
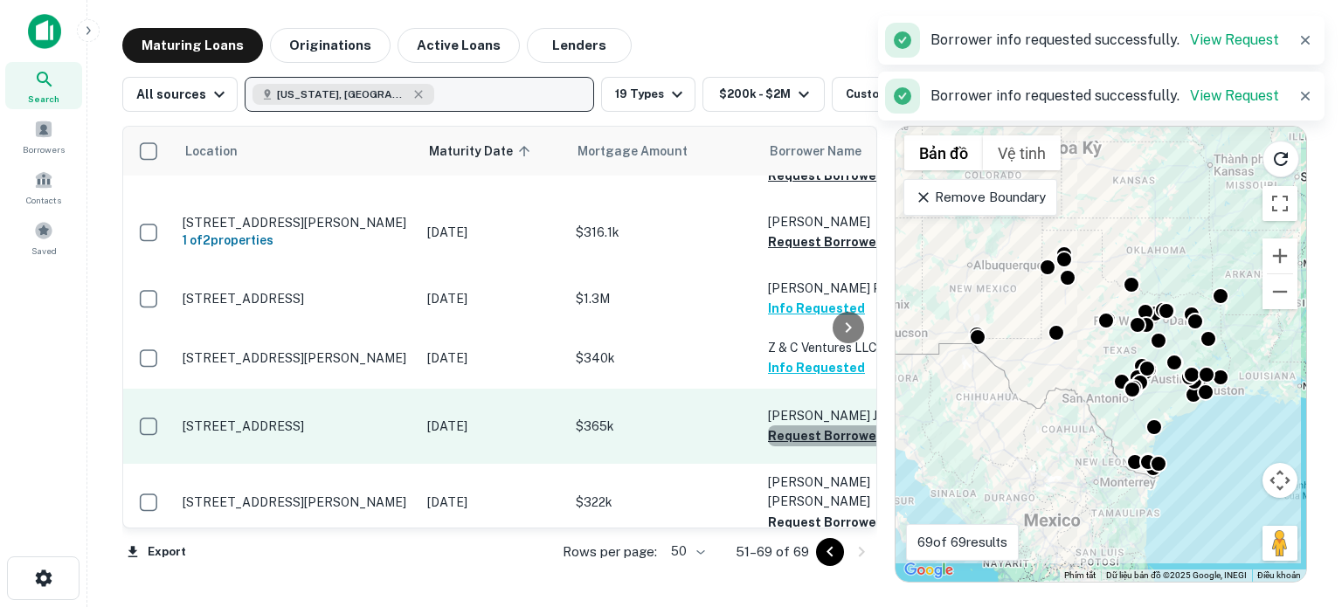
click at [783, 425] on button "Request Borrower Info" at bounding box center [839, 435] width 142 height 21
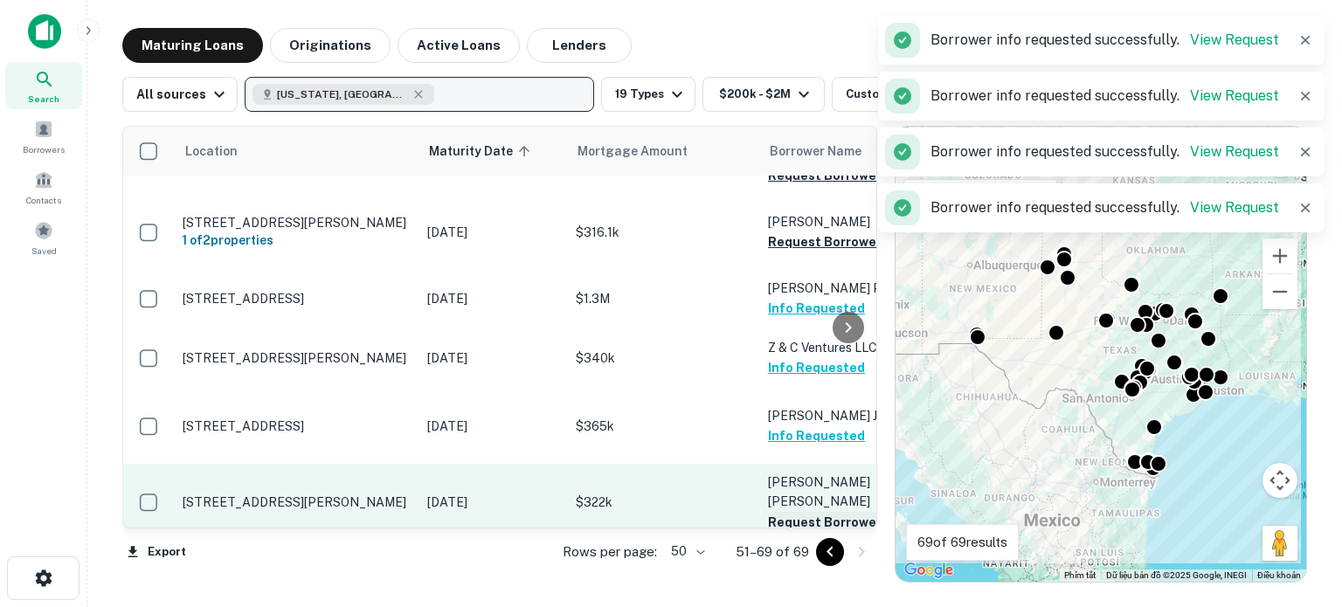
click at [795, 512] on button "Request Borrower Info" at bounding box center [839, 522] width 142 height 21
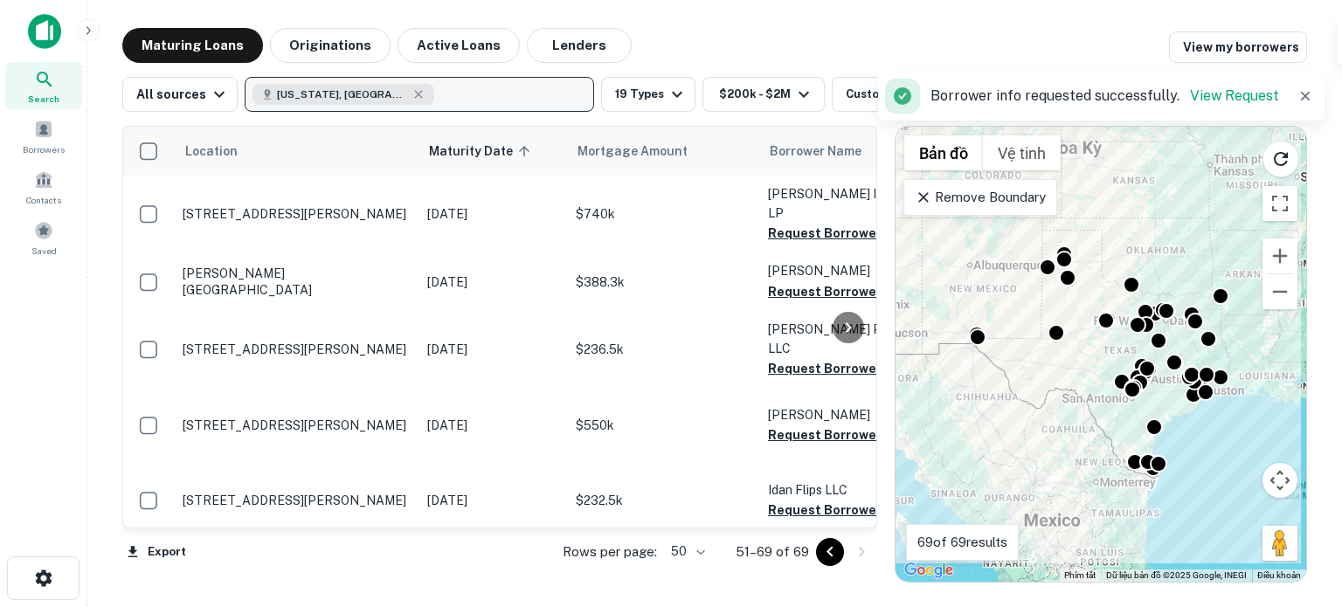
scroll to position [0, 0]
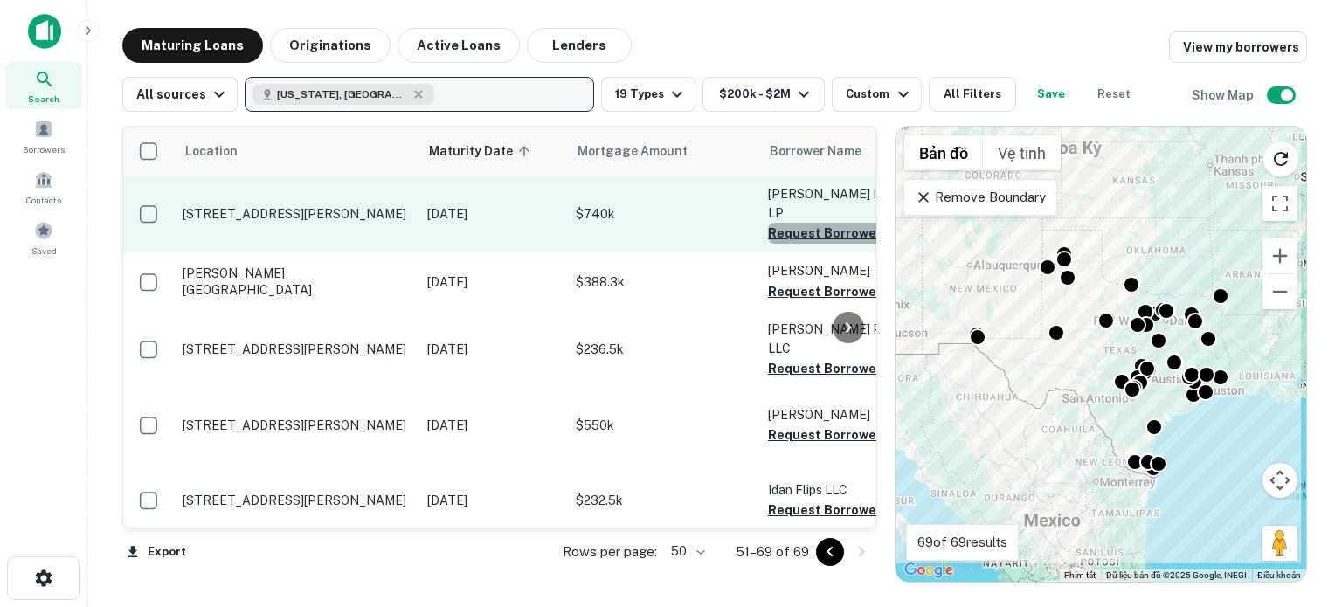
click at [816, 223] on button "Request Borrower Info" at bounding box center [839, 233] width 142 height 21
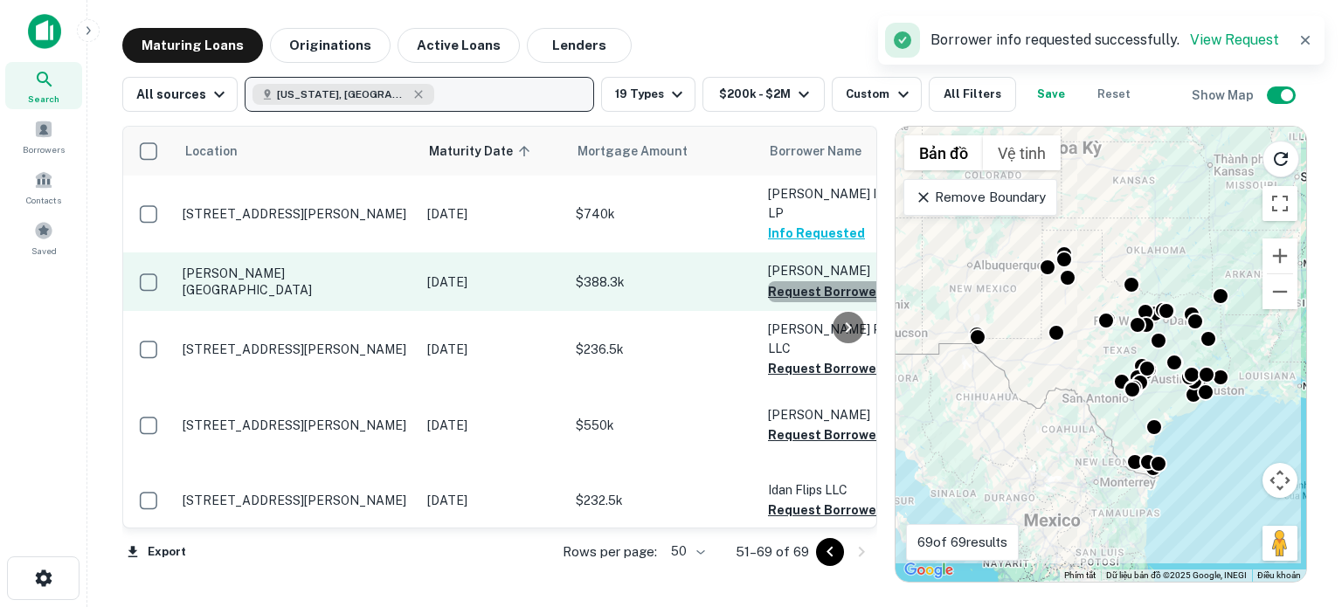
click at [797, 281] on button "Request Borrower Info" at bounding box center [839, 291] width 142 height 21
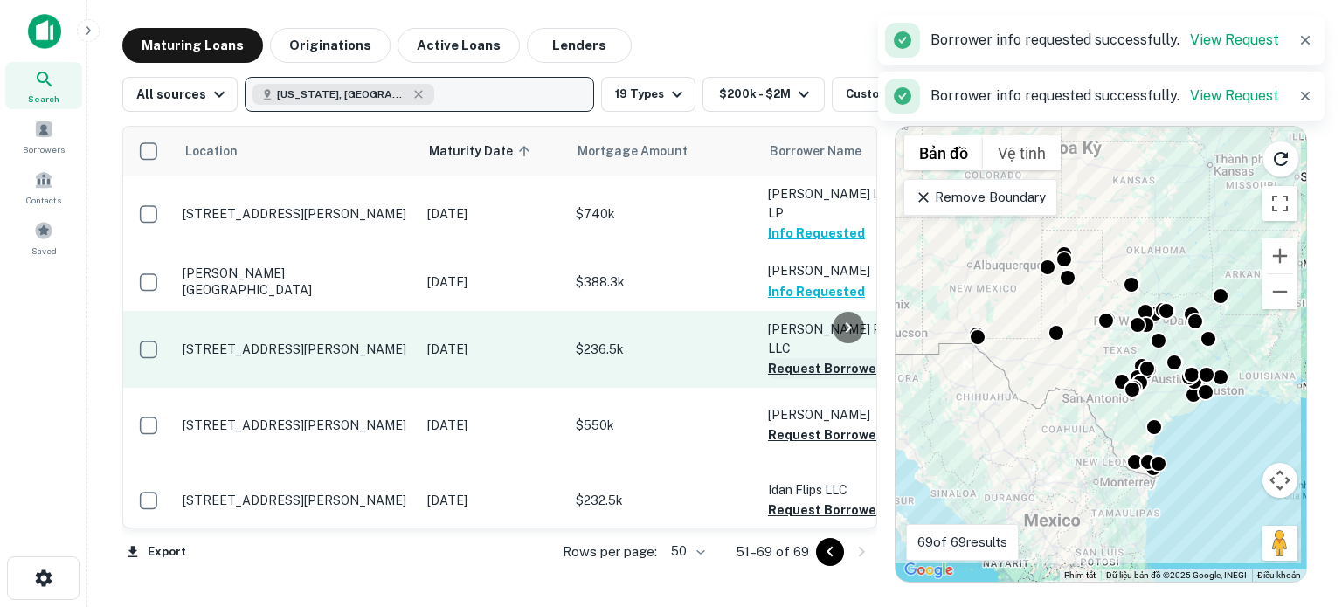
click at [790, 358] on button "Request Borrower Info" at bounding box center [839, 368] width 142 height 21
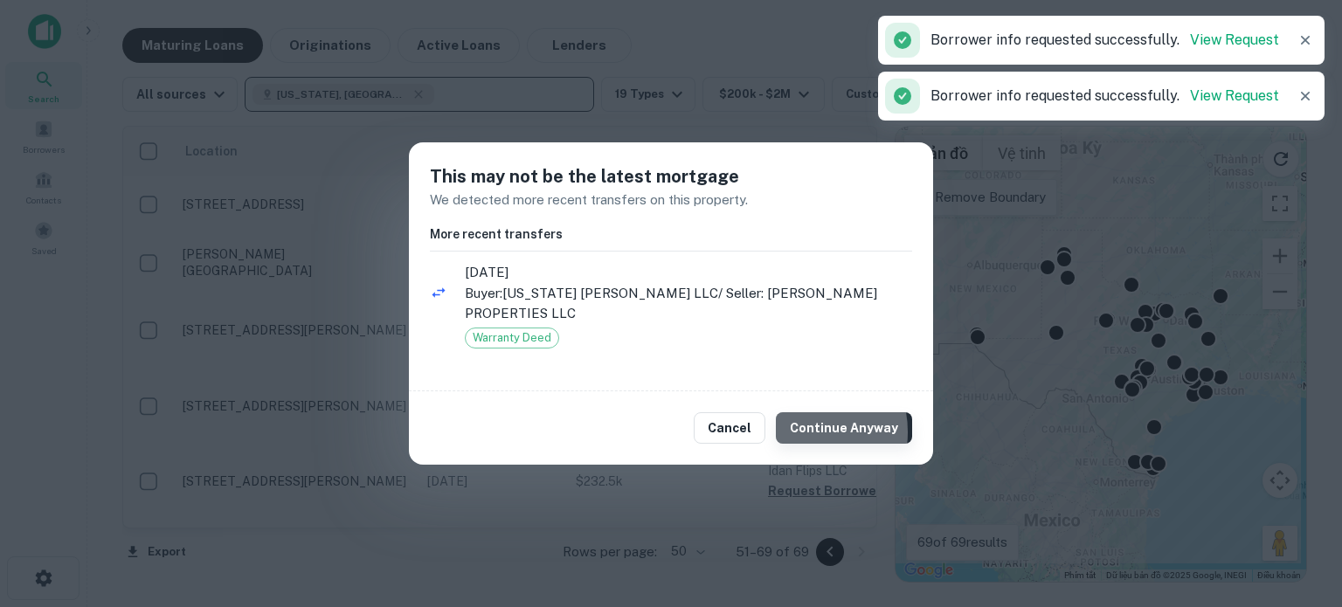
click at [807, 422] on button "Continue Anyway" at bounding box center [844, 427] width 136 height 31
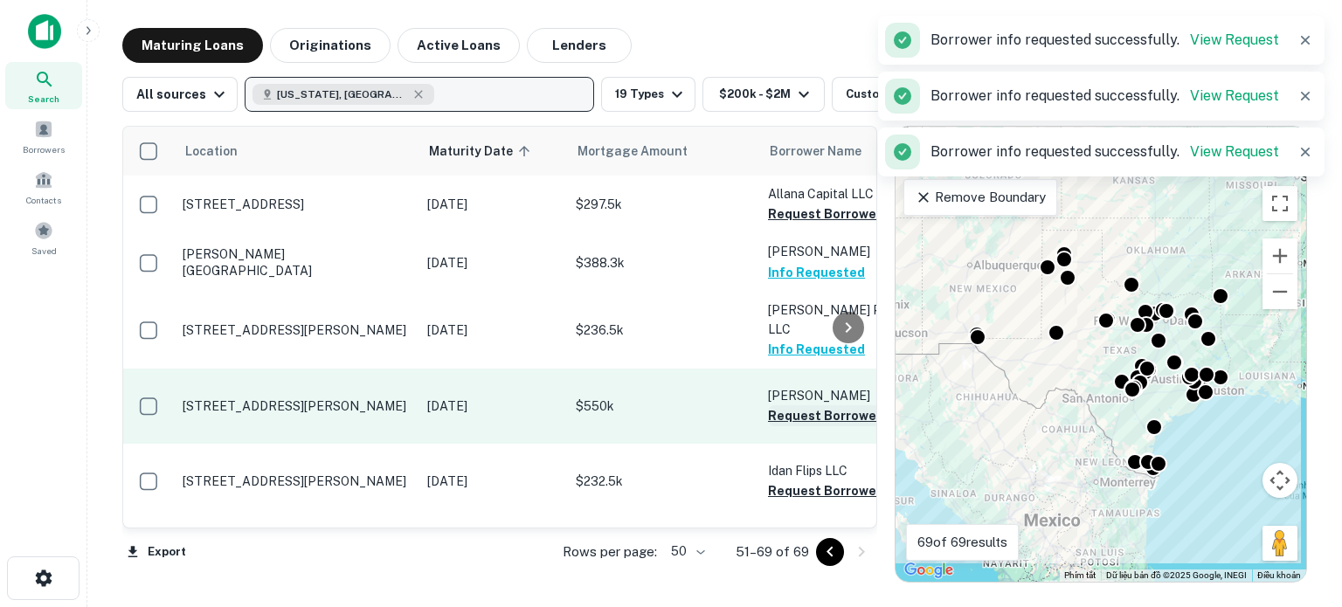
click at [795, 418] on button "Request Borrower Info" at bounding box center [839, 415] width 142 height 21
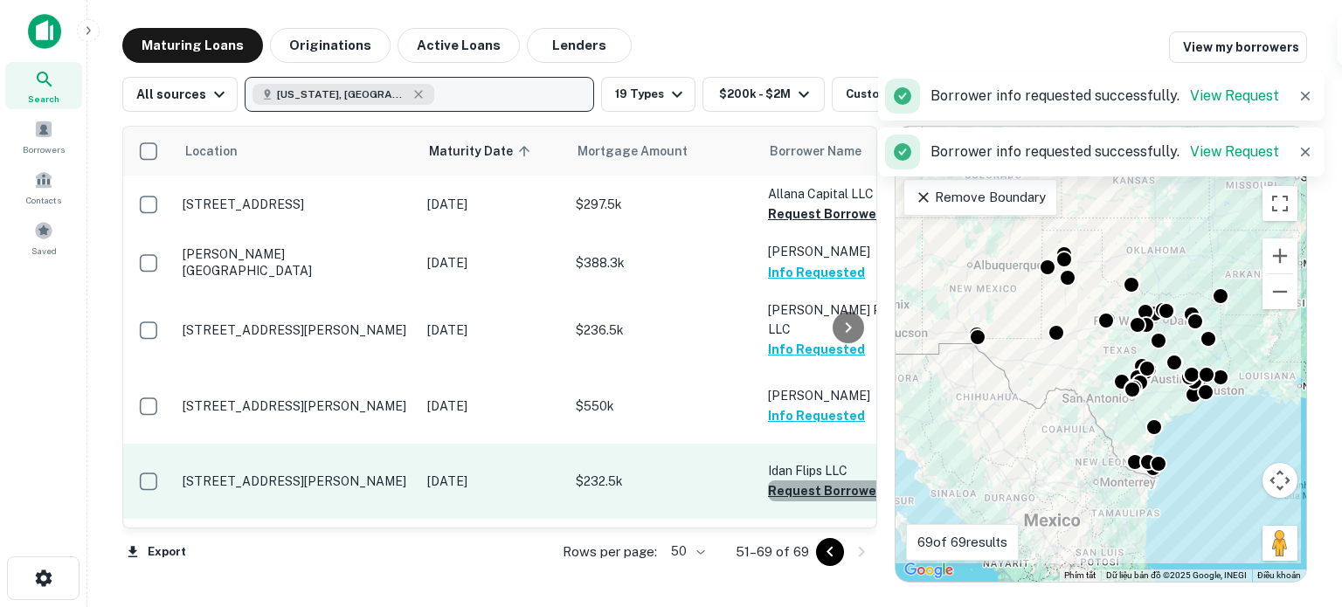
click at [790, 489] on button "Request Borrower Info" at bounding box center [839, 491] width 142 height 21
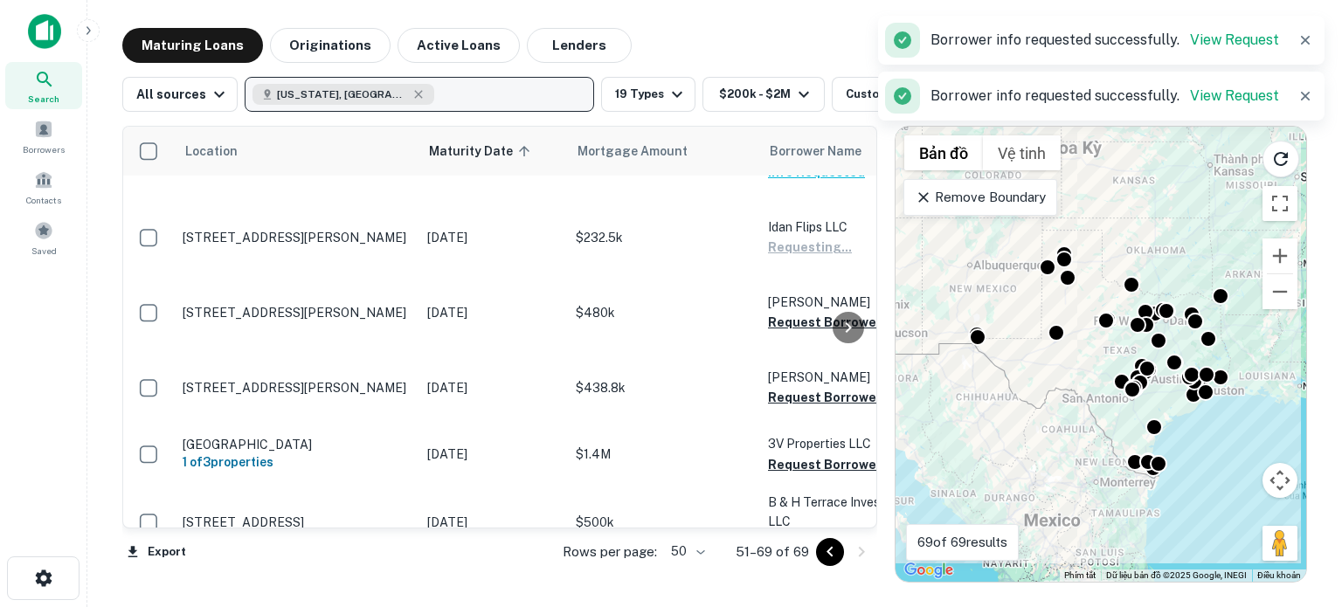
scroll to position [265, 0]
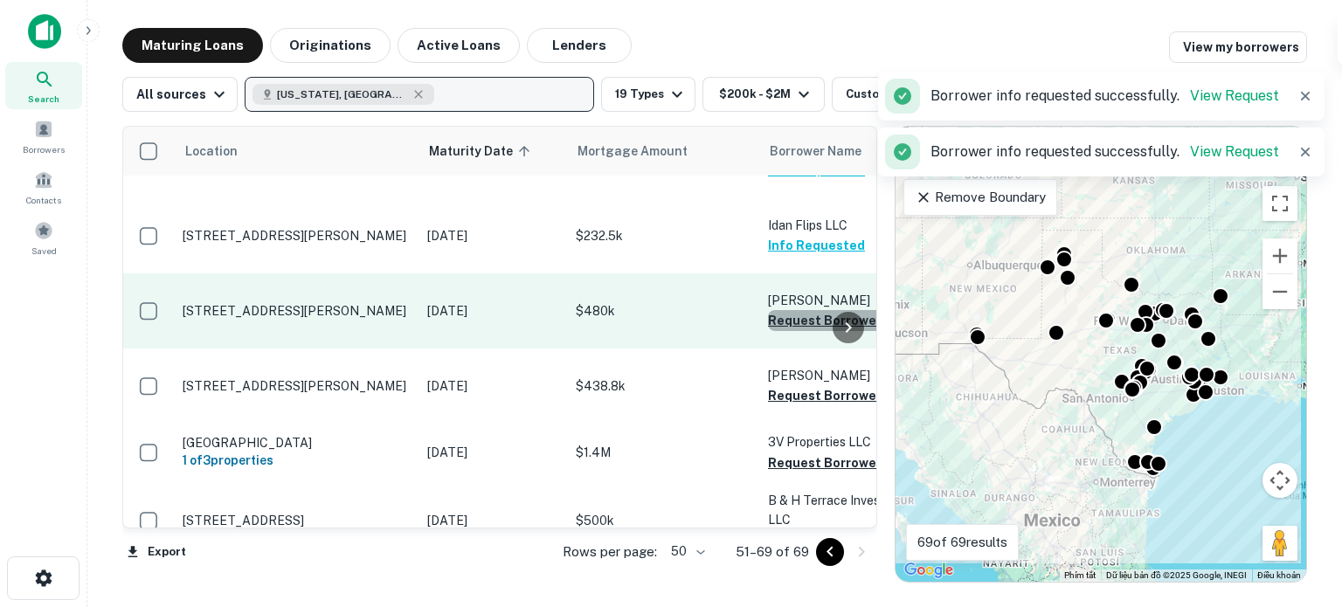
click at [792, 310] on button "Request Borrower Info" at bounding box center [839, 320] width 142 height 21
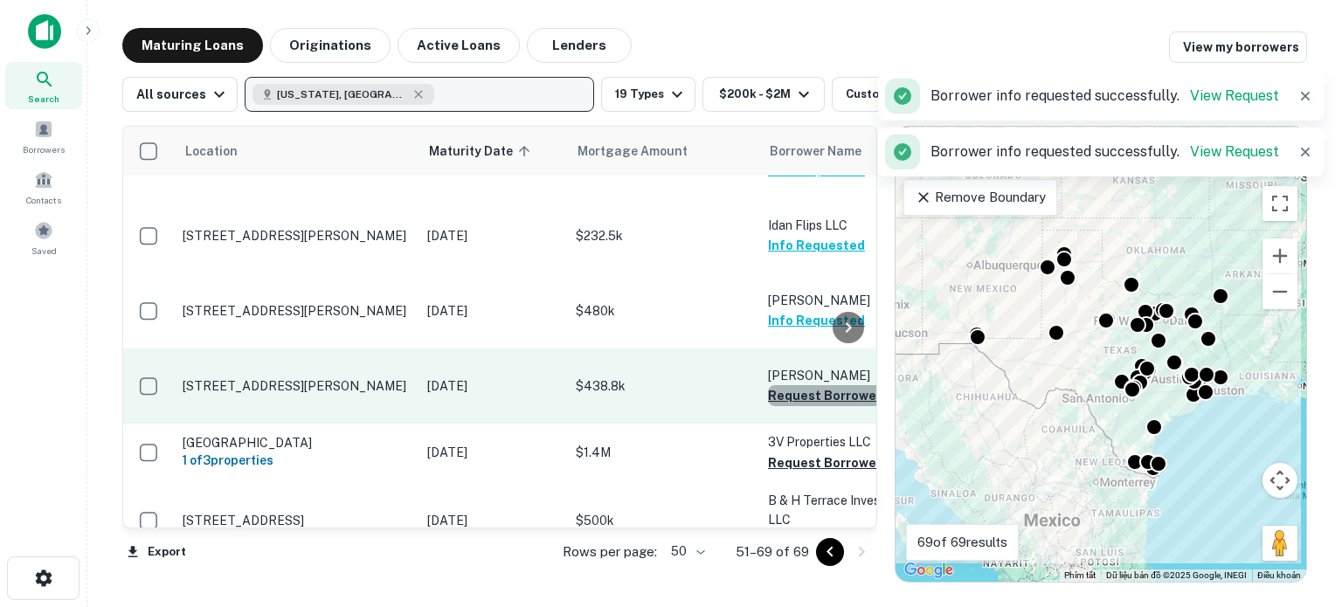
click at [795, 385] on button "Request Borrower Info" at bounding box center [839, 395] width 142 height 21
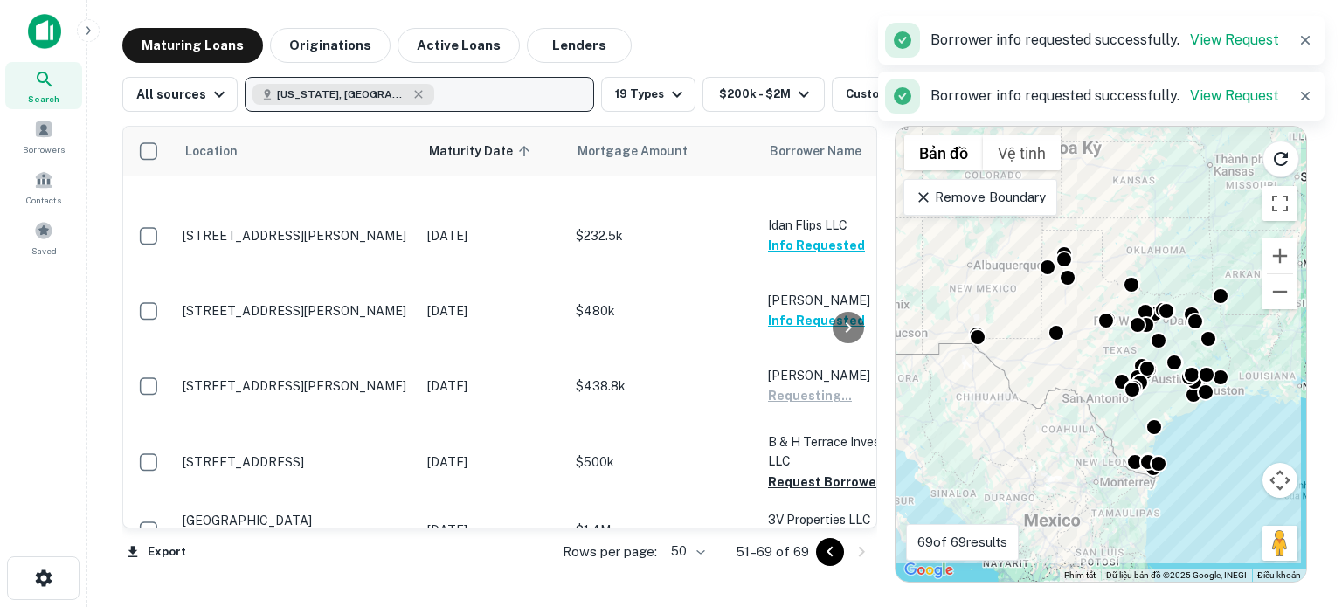
click at [798, 443] on p "B & H Terrace Investments LLC" at bounding box center [855, 451] width 175 height 38
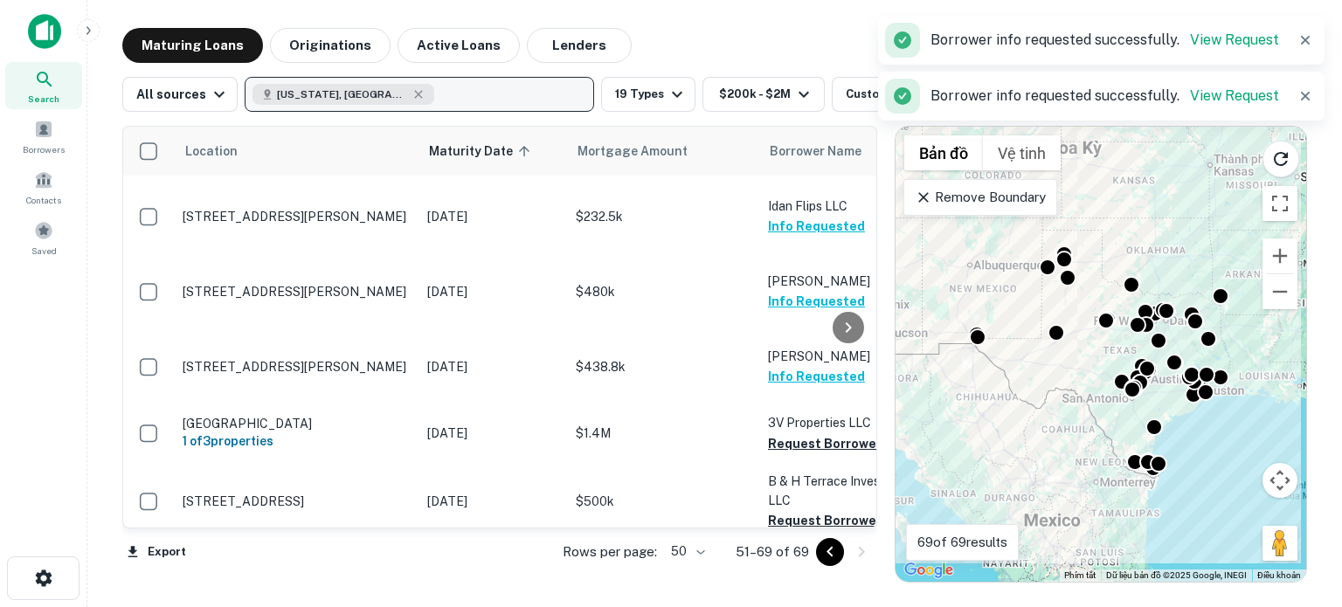
click at [799, 463] on td "B & H Terrace Investments LLC Request Borrower Info" at bounding box center [855, 501] width 192 height 77
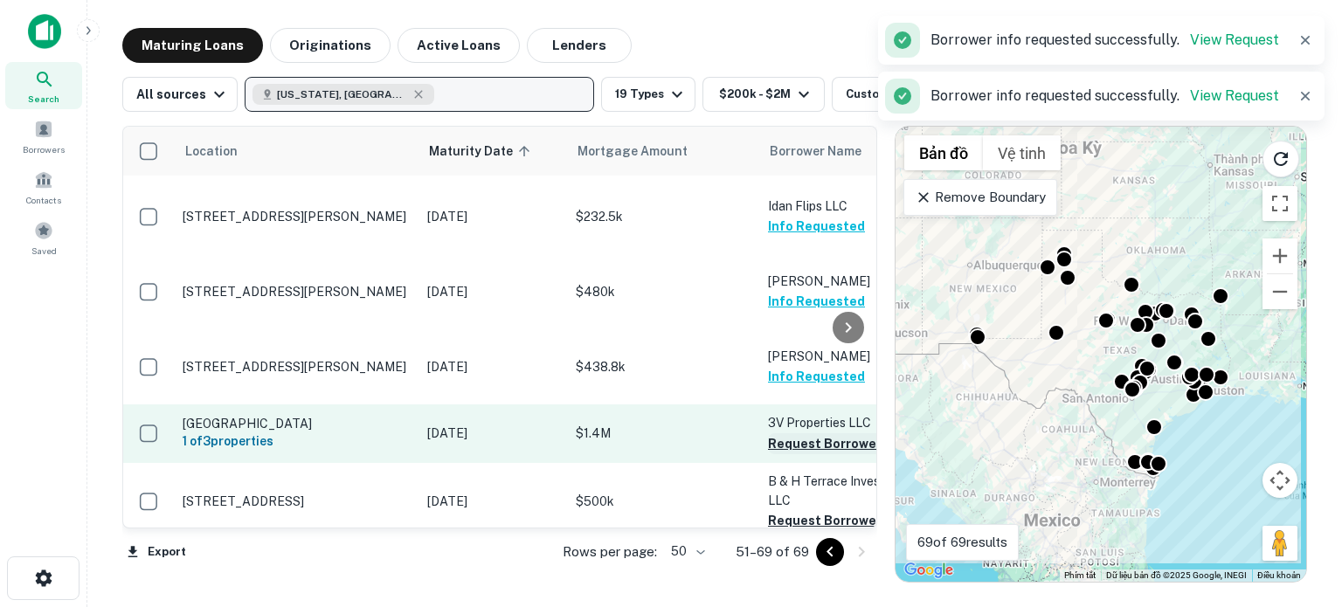
click at [800, 445] on button "Request Borrower Info" at bounding box center [839, 443] width 142 height 21
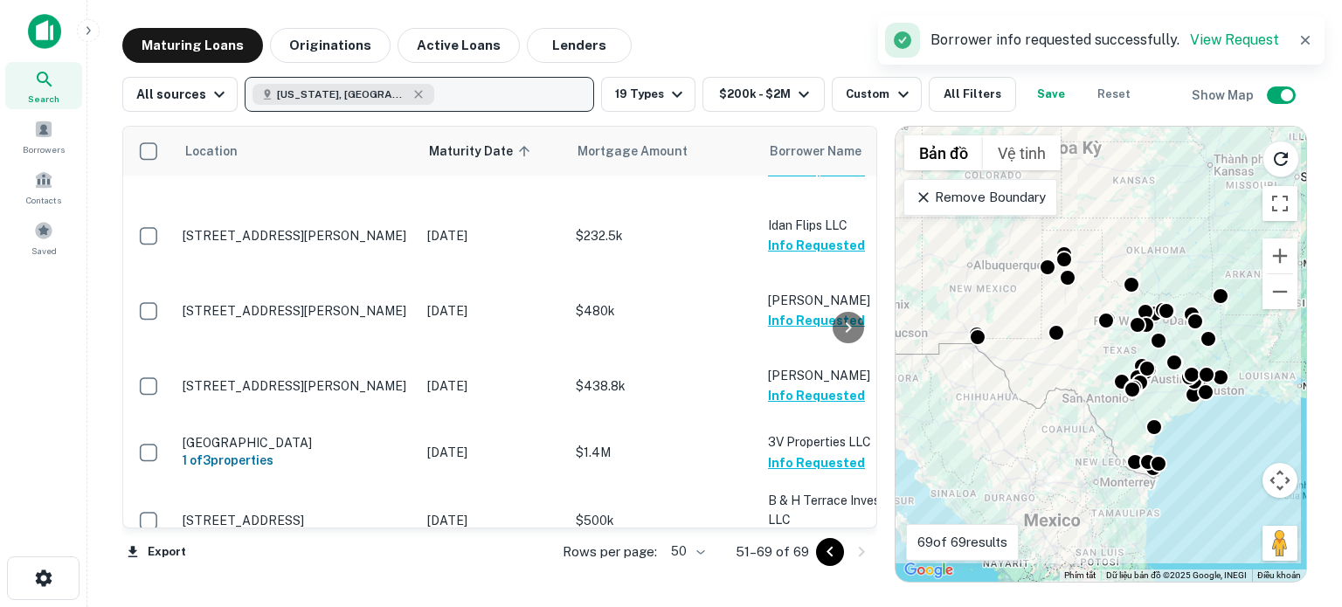
click at [859, 552] on div at bounding box center [845, 552] width 59 height 28
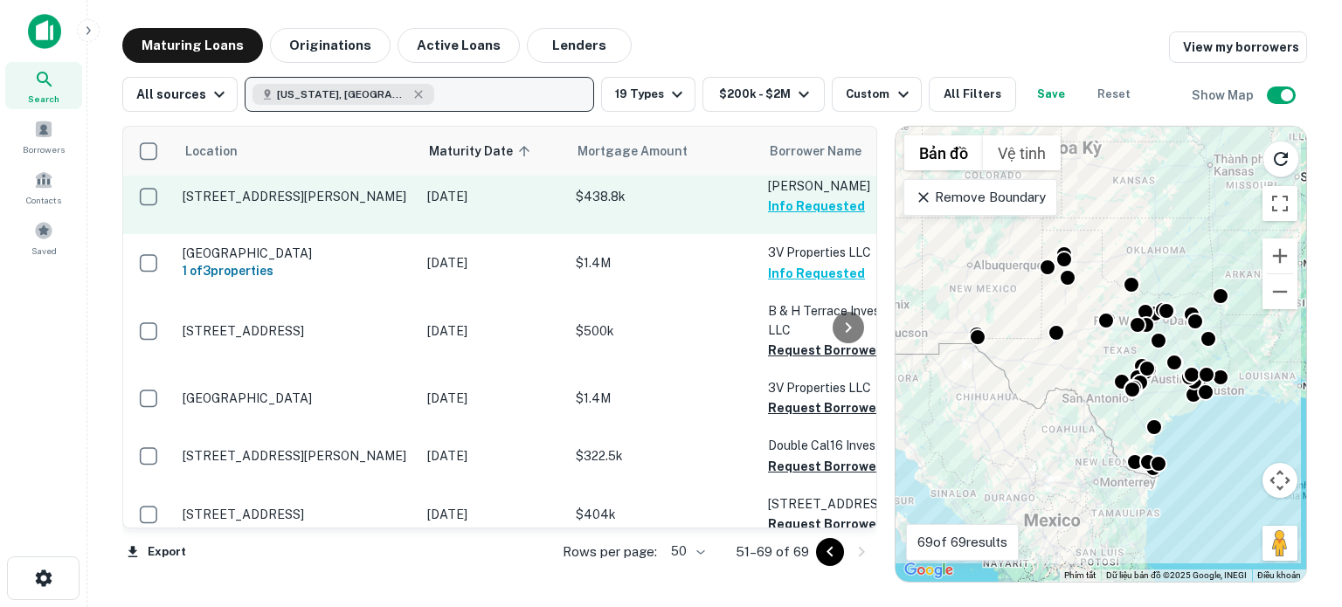
scroll to position [453, 0]
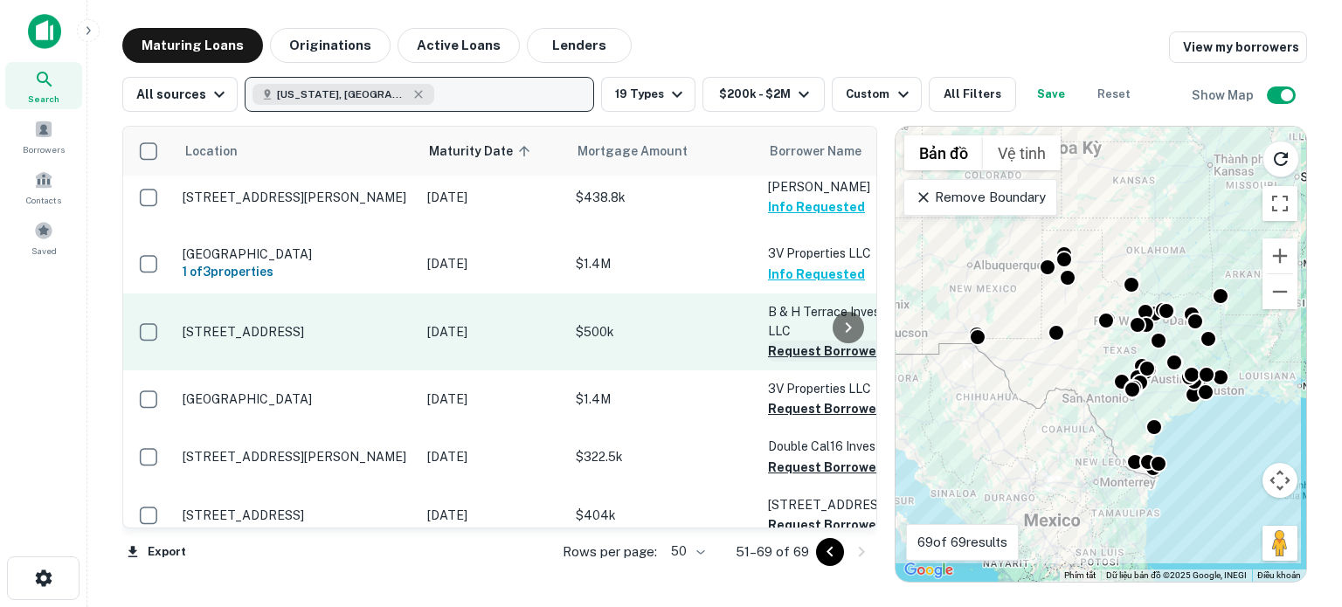
click at [792, 341] on button "Request Borrower Info" at bounding box center [839, 351] width 142 height 21
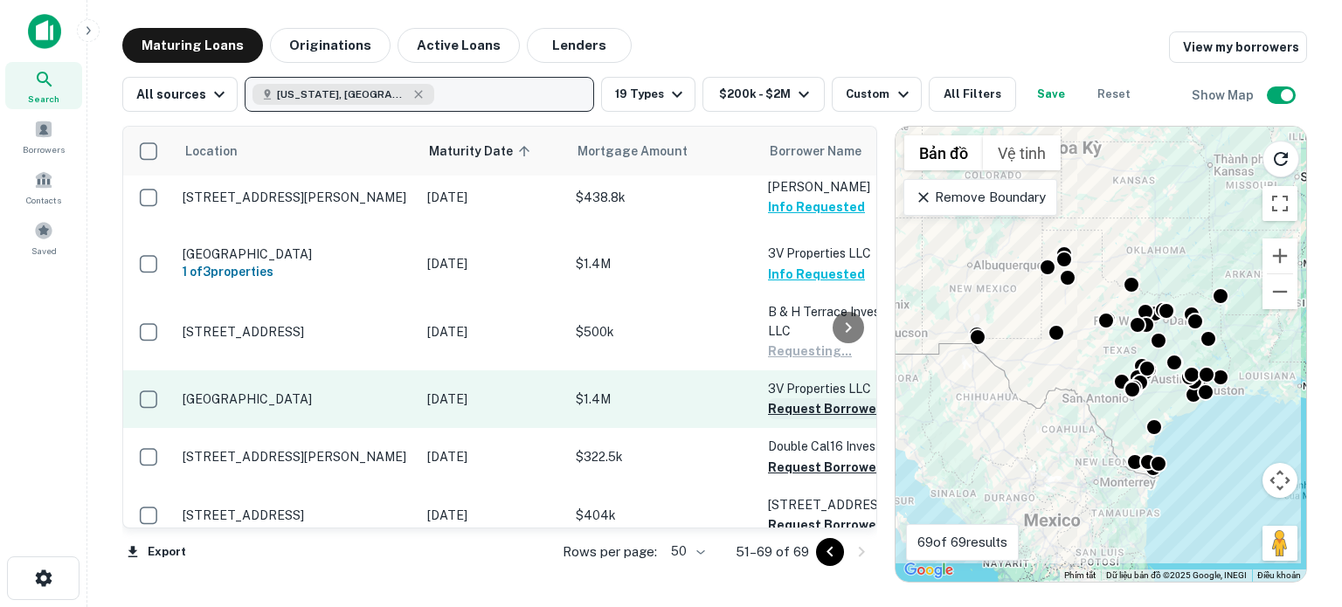
click at [792, 398] on button "Request Borrower Info" at bounding box center [839, 408] width 142 height 21
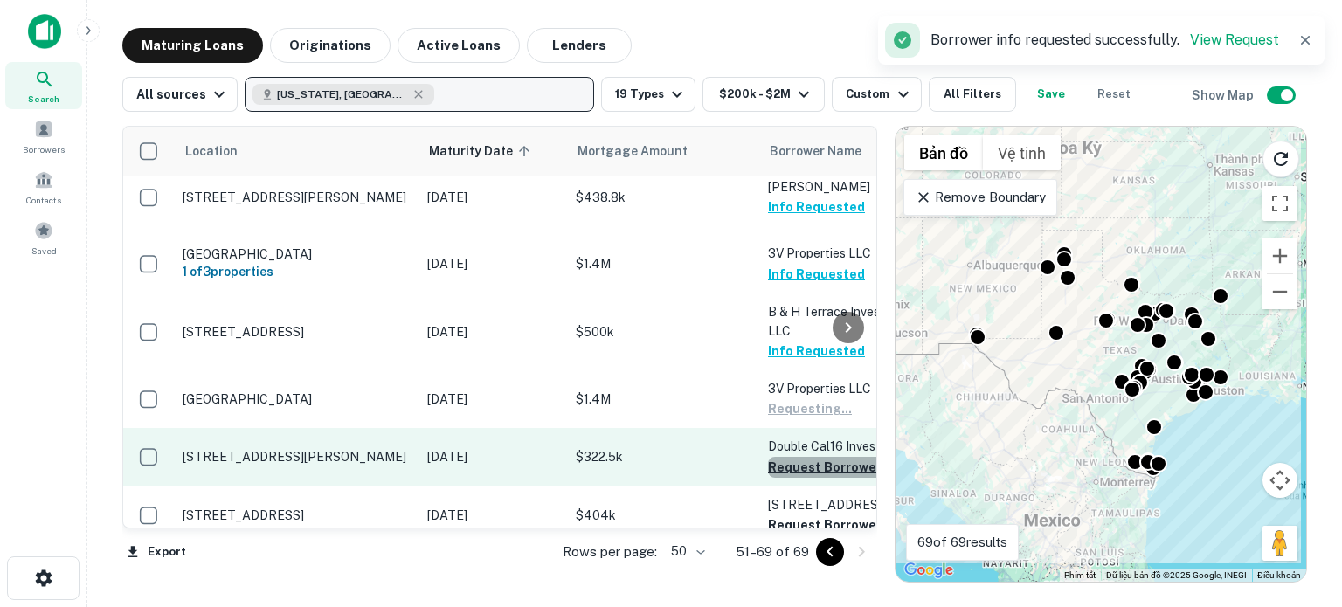
click at [792, 457] on button "Request Borrower Info" at bounding box center [839, 467] width 142 height 21
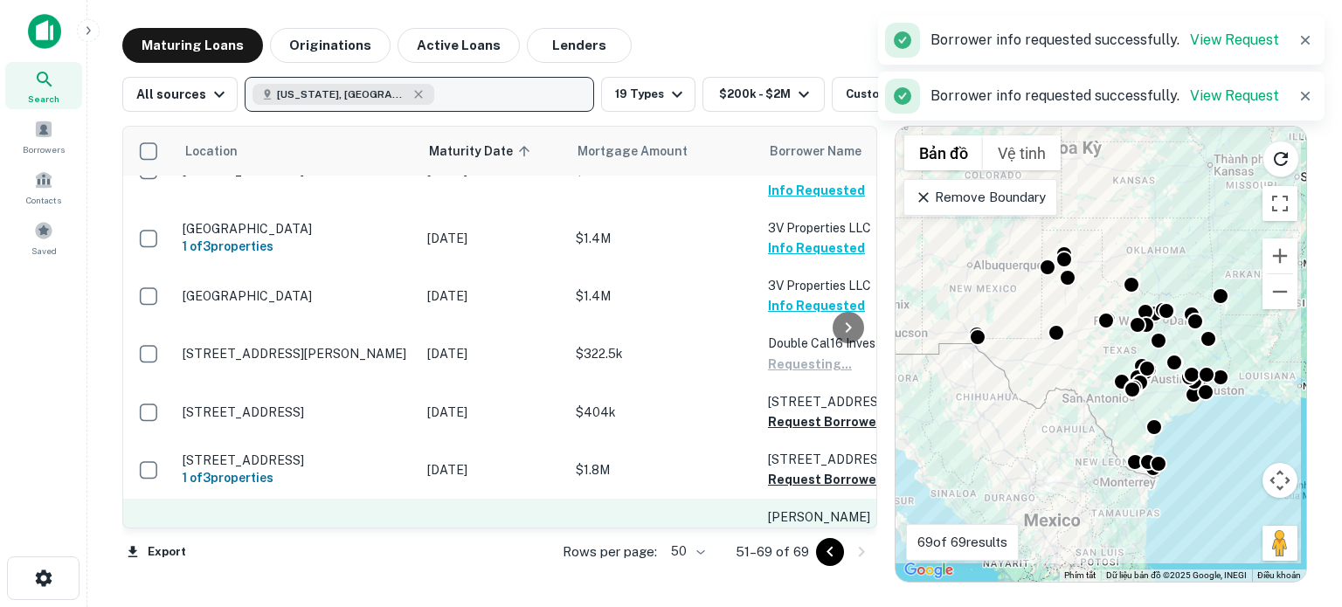
scroll to position [621, 0]
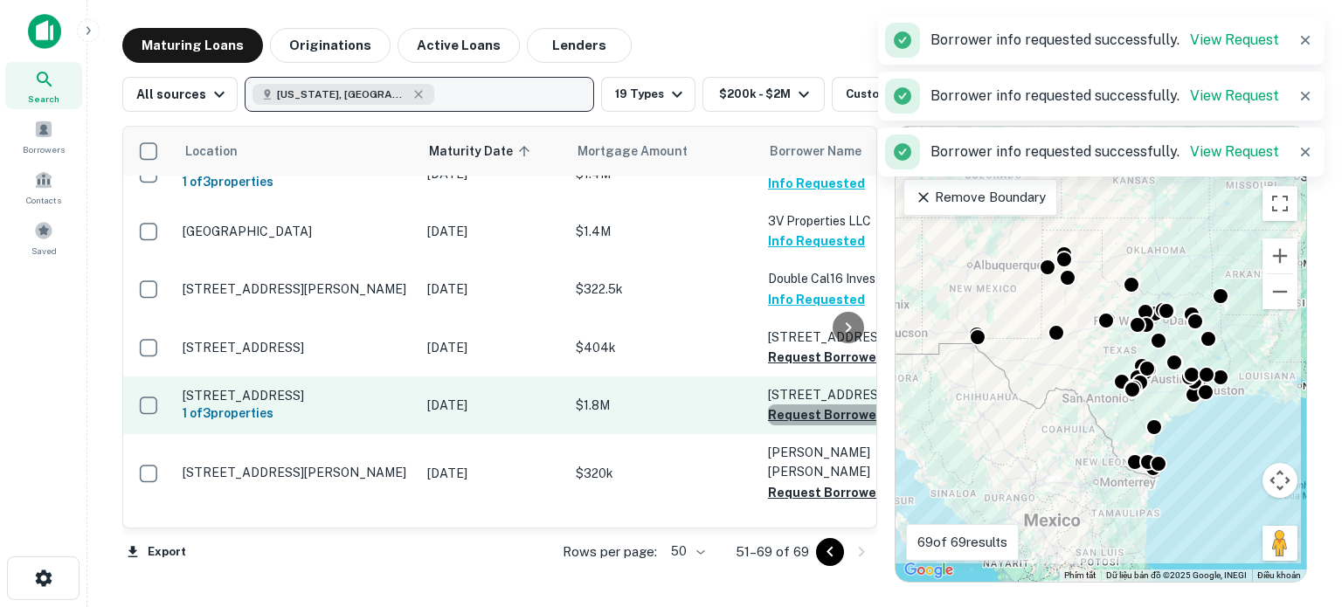
click at [803, 405] on button "Request Borrower Info" at bounding box center [839, 415] width 142 height 21
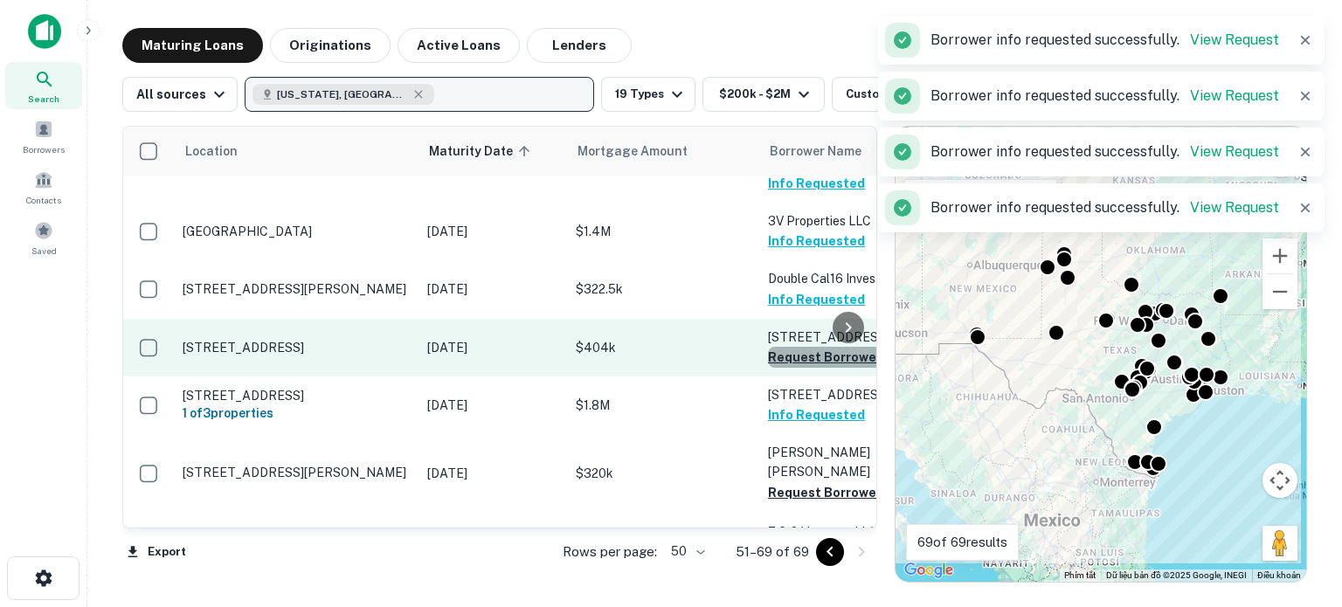
click at [811, 347] on button "Request Borrower Info" at bounding box center [839, 357] width 142 height 21
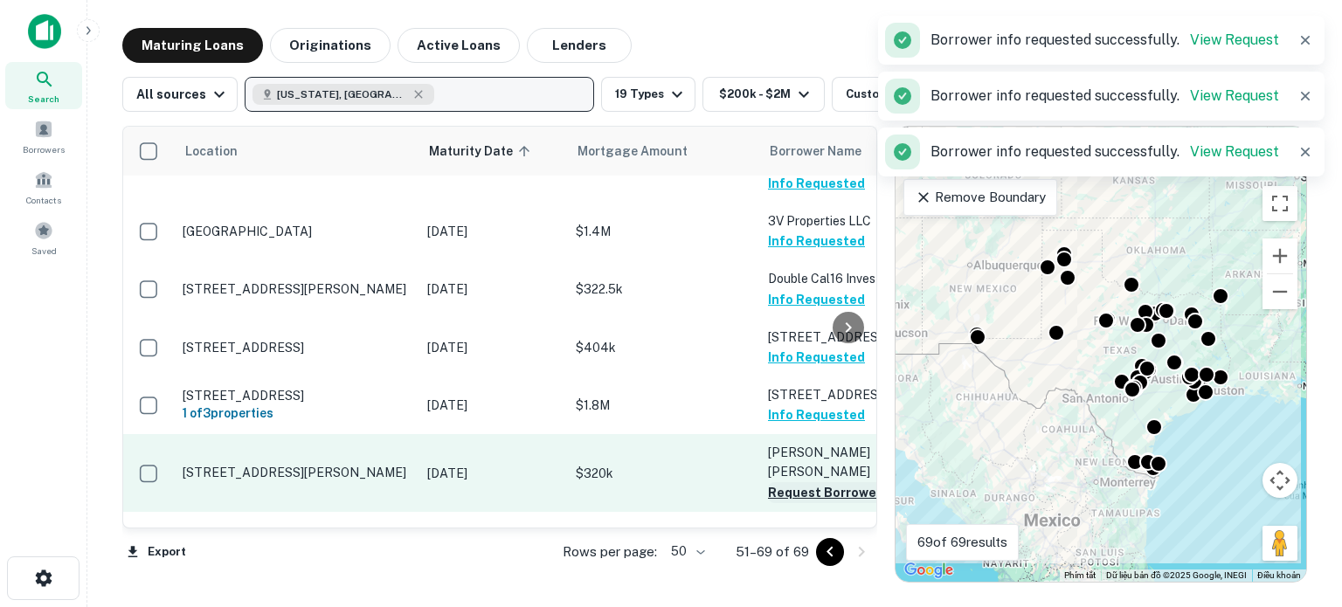
click at [802, 482] on button "Request Borrower Info" at bounding box center [839, 492] width 142 height 21
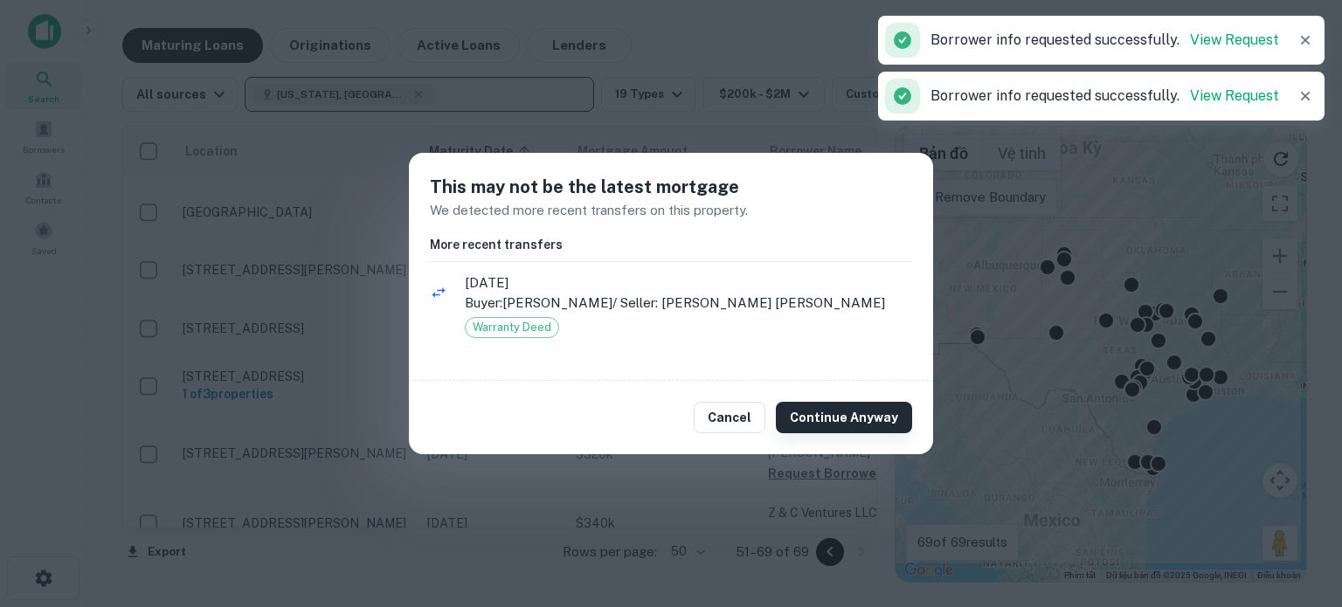
click at [825, 417] on button "Continue Anyway" at bounding box center [844, 417] width 136 height 31
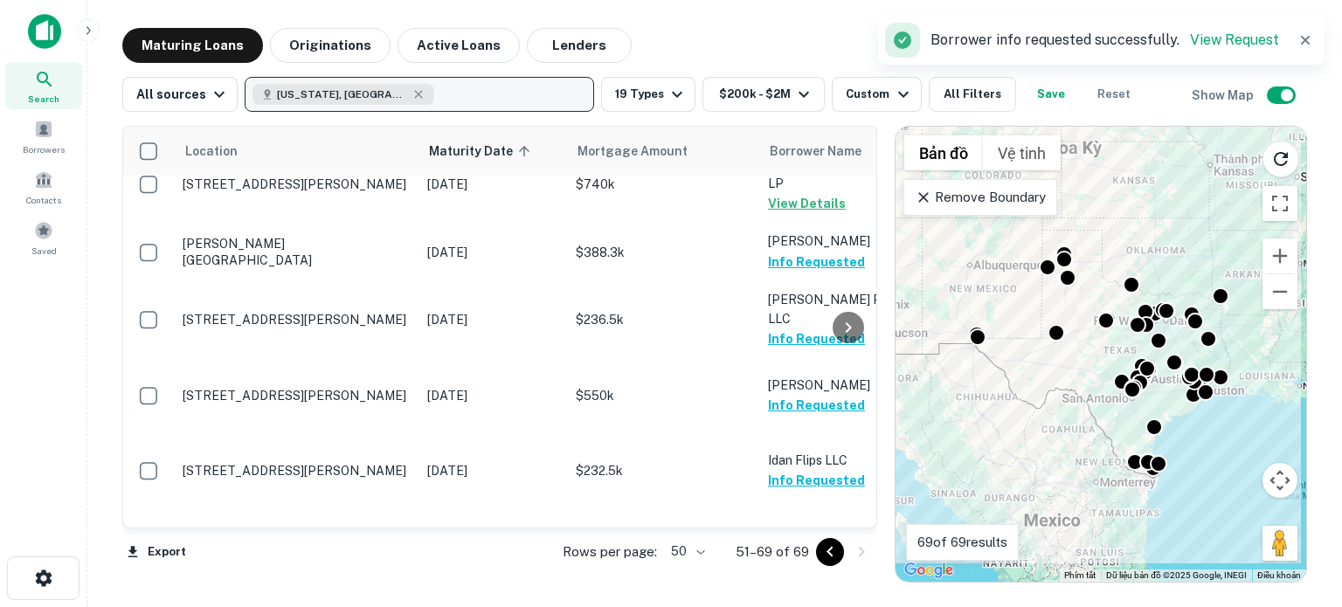
scroll to position [0, 0]
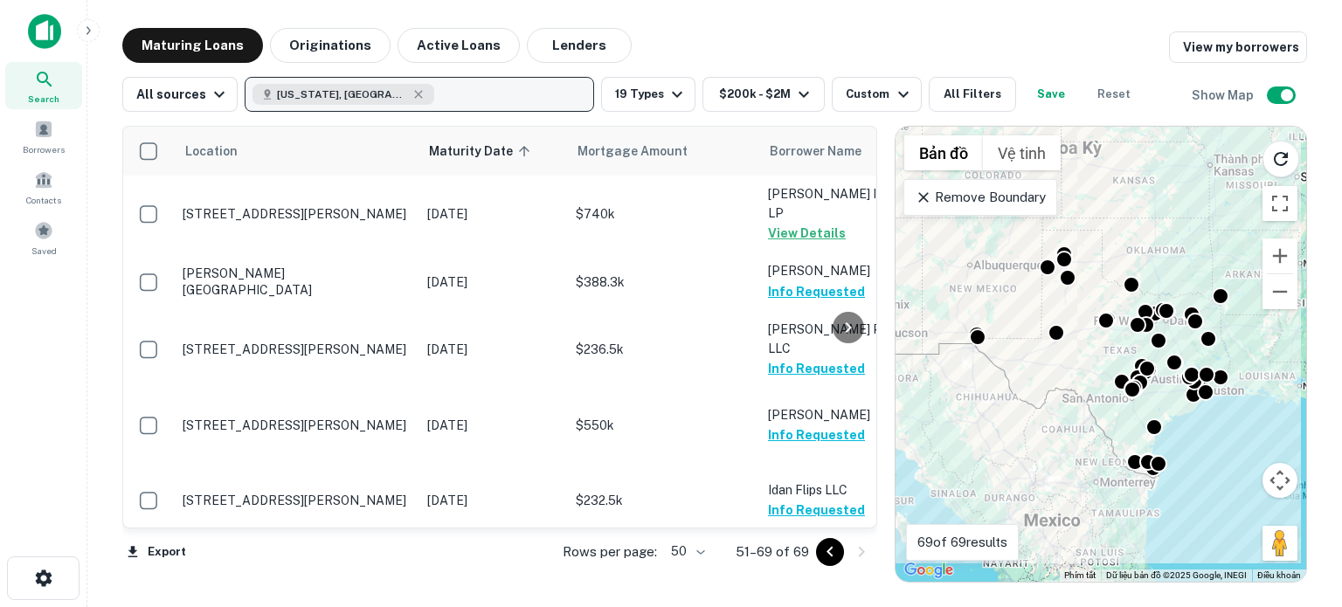
click at [825, 557] on icon "Go to previous page" at bounding box center [830, 552] width 21 height 21
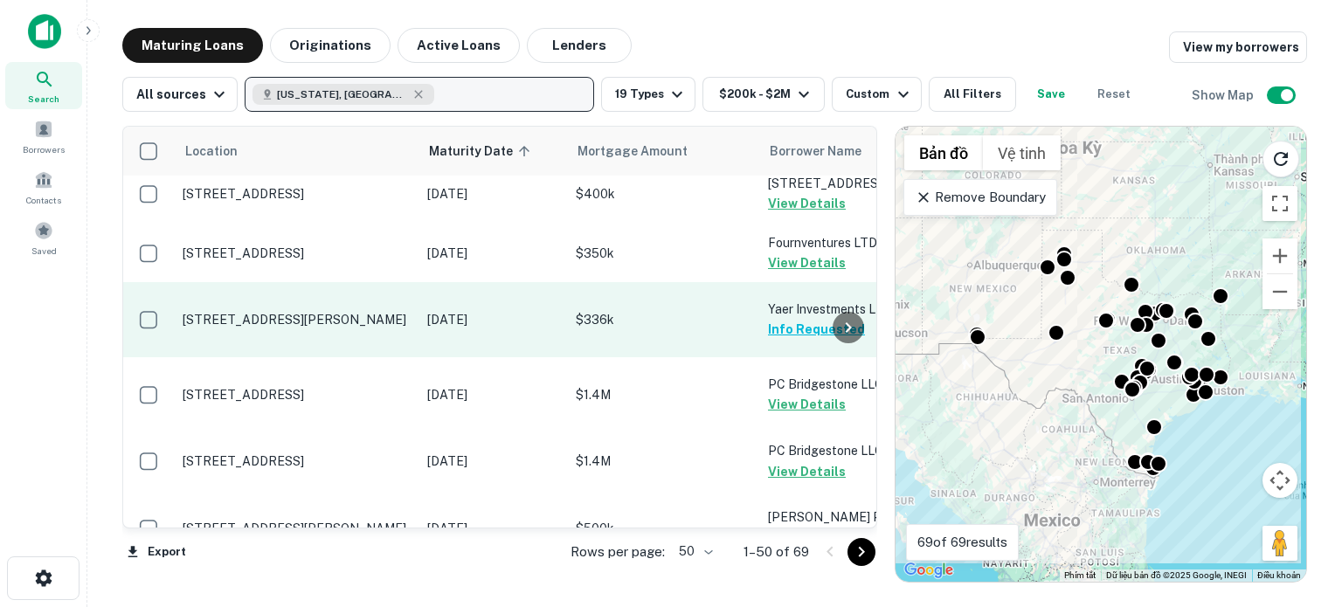
scroll to position [881, 0]
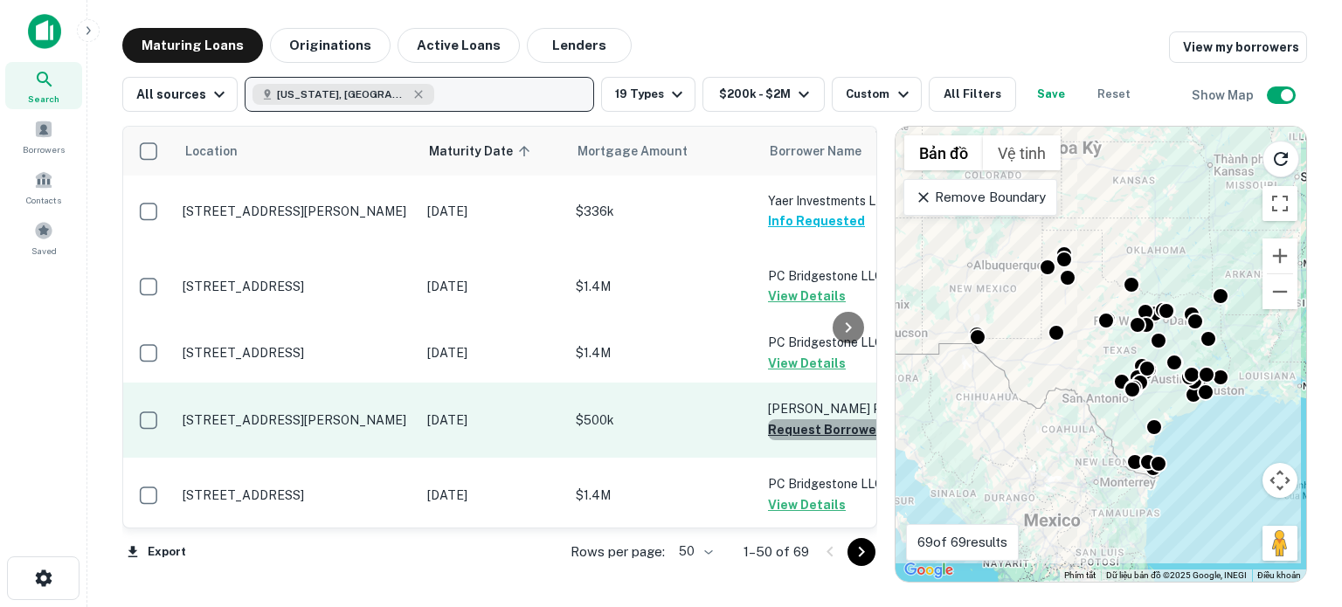
click at [793, 430] on button "Request Borrower Info" at bounding box center [839, 429] width 142 height 21
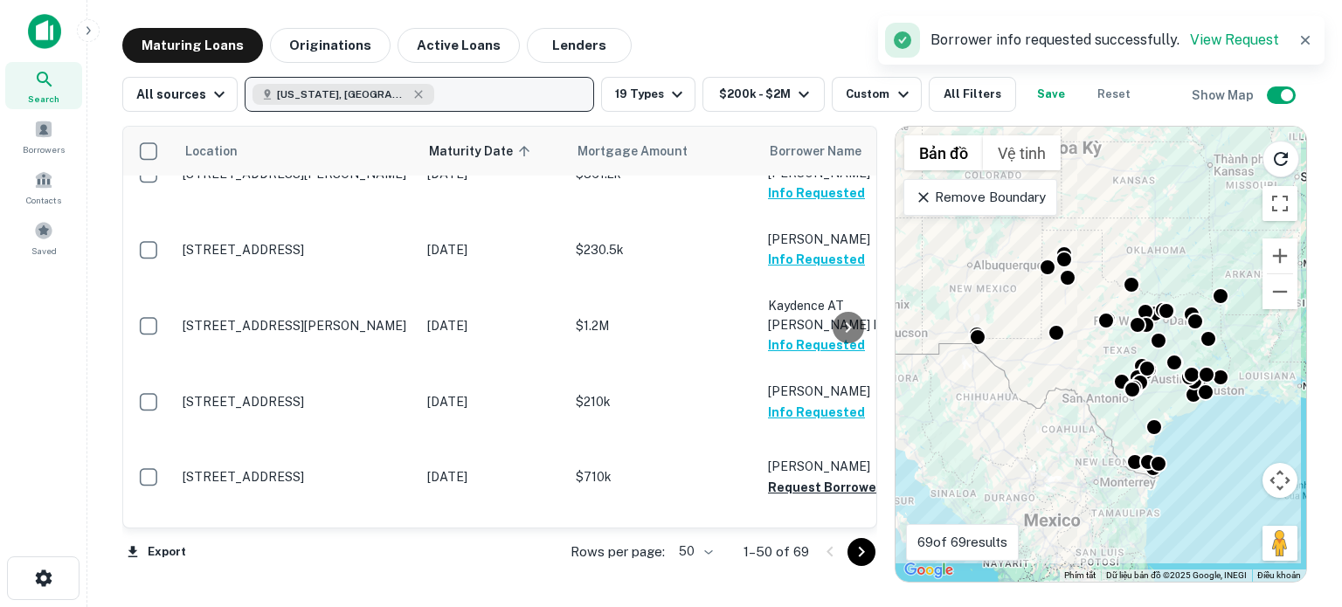
scroll to position [1335, 0]
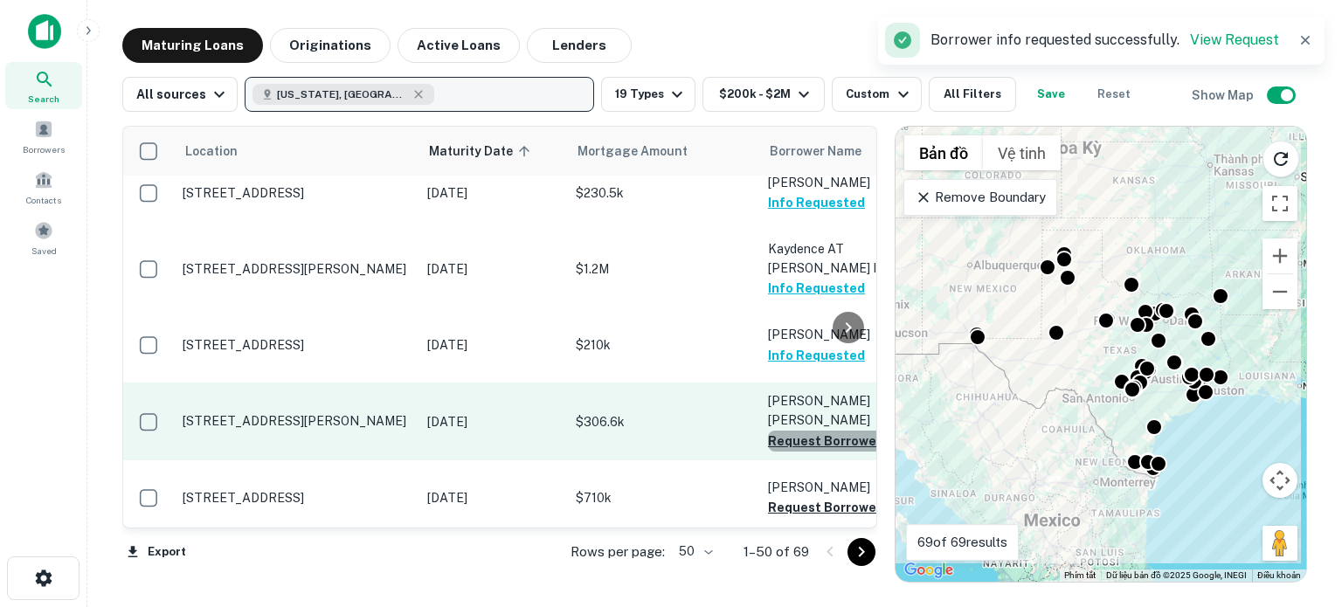
click at [779, 431] on button "Request Borrower Info" at bounding box center [839, 441] width 142 height 21
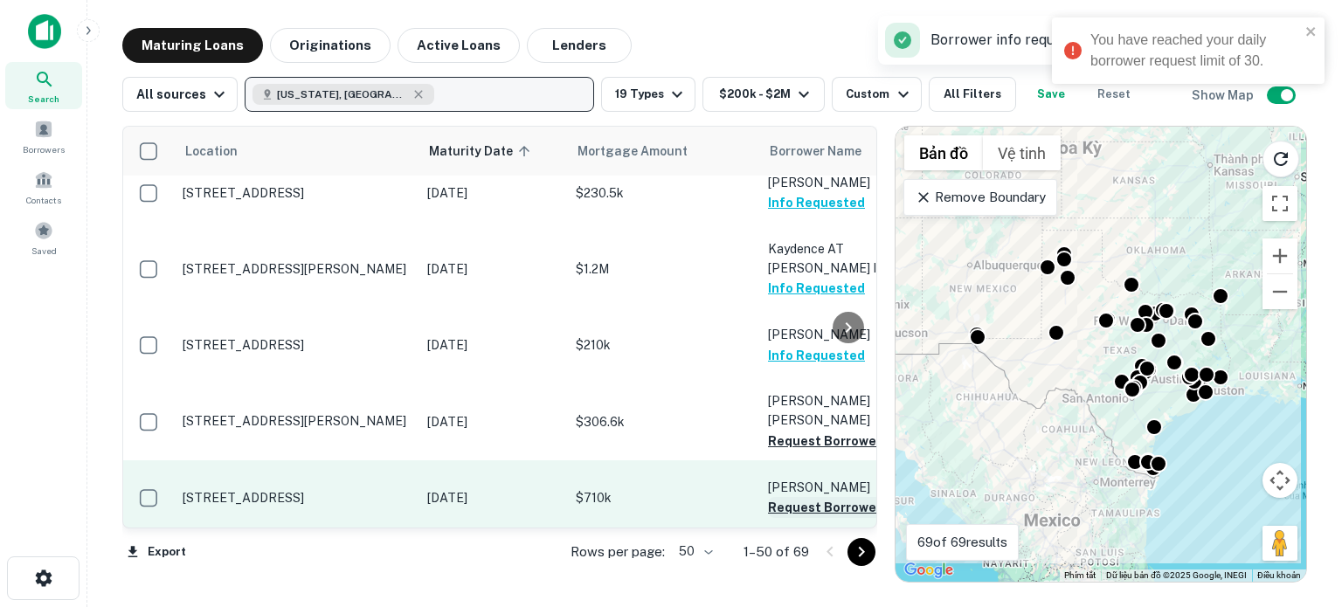
click at [811, 497] on button "Request Borrower Info" at bounding box center [839, 507] width 142 height 21
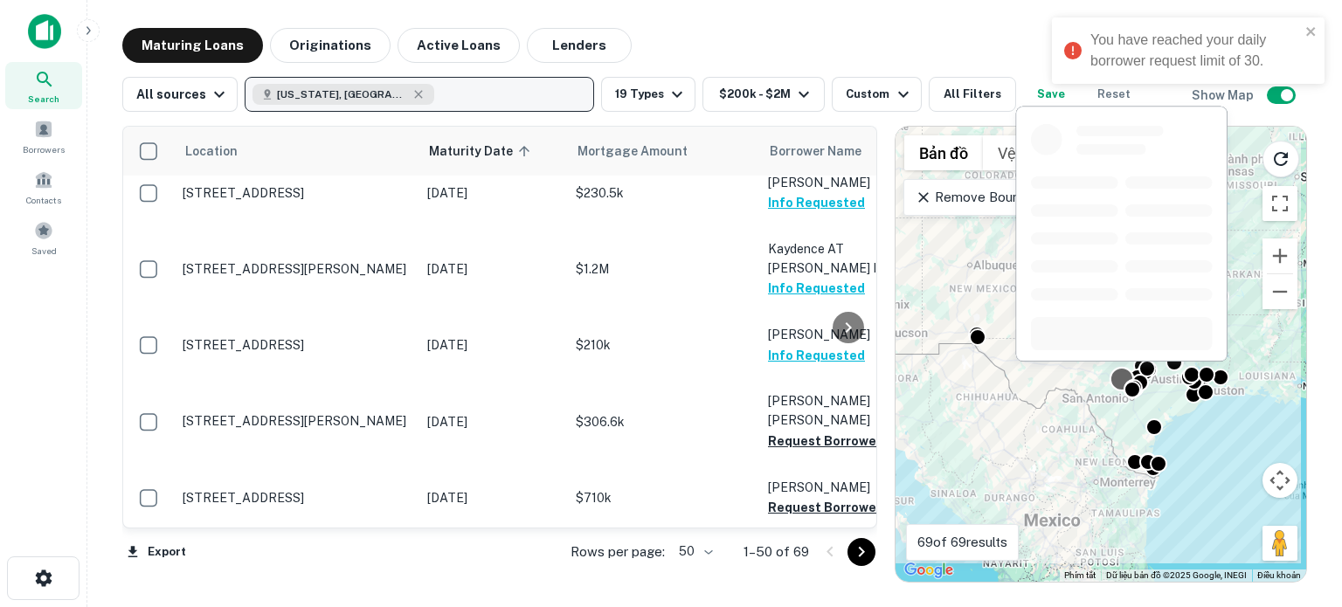
click at [1117, 374] on div at bounding box center [1122, 378] width 25 height 25
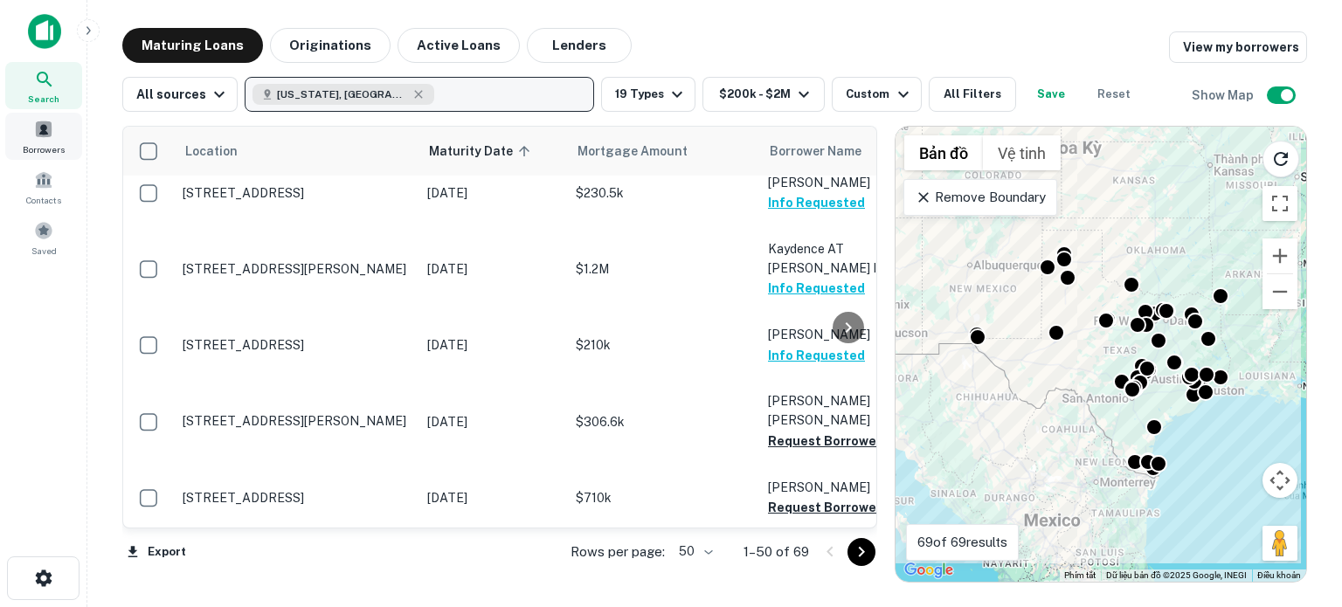
click at [51, 131] on span at bounding box center [43, 129] width 19 height 19
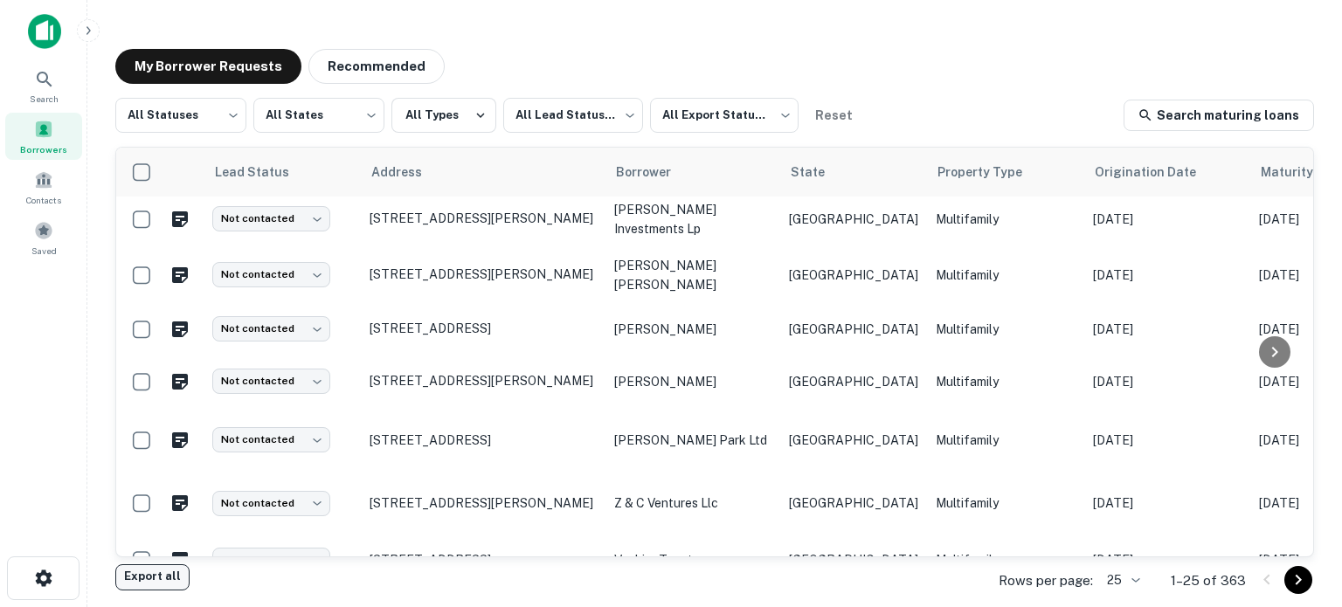
click at [157, 583] on button "Export all" at bounding box center [152, 577] width 74 height 26
